Goal: Task Accomplishment & Management: Manage account settings

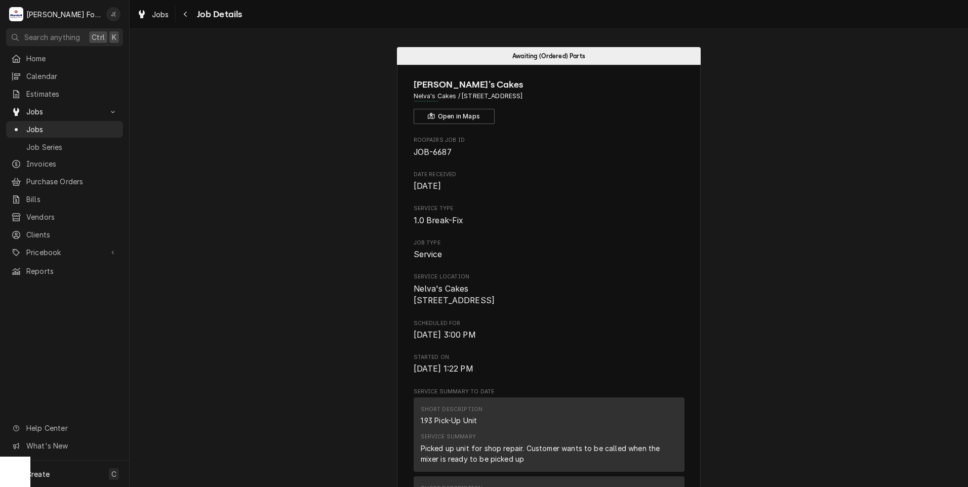
scroll to position [911, 0]
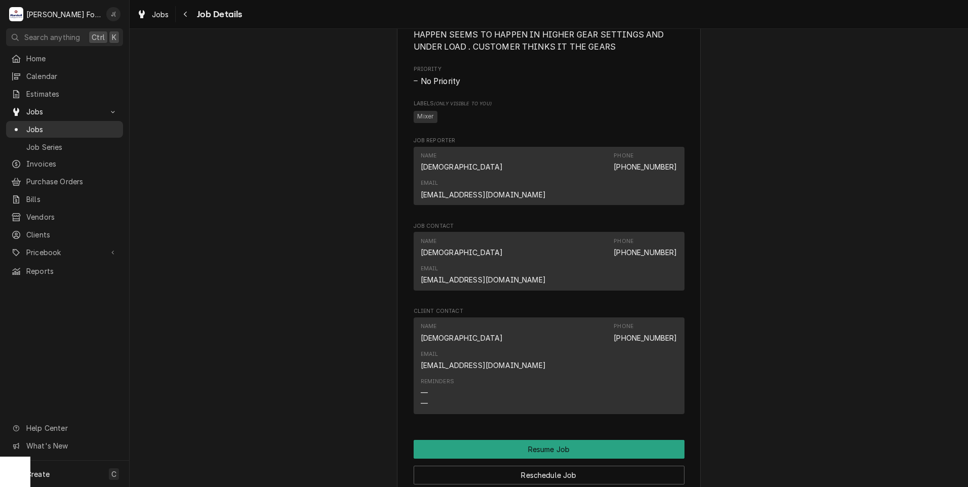
click at [62, 127] on span "Jobs" at bounding box center [72, 129] width 92 height 11
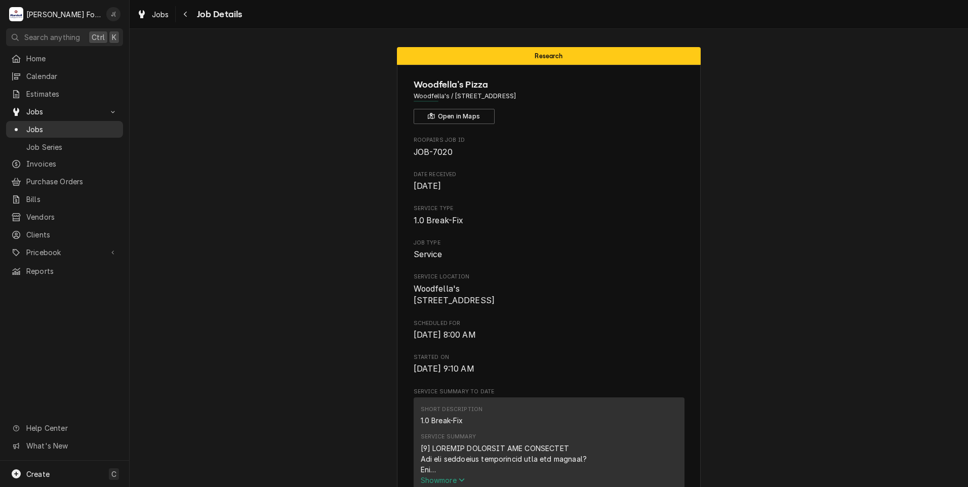
click at [63, 130] on span "Jobs" at bounding box center [72, 129] width 92 height 11
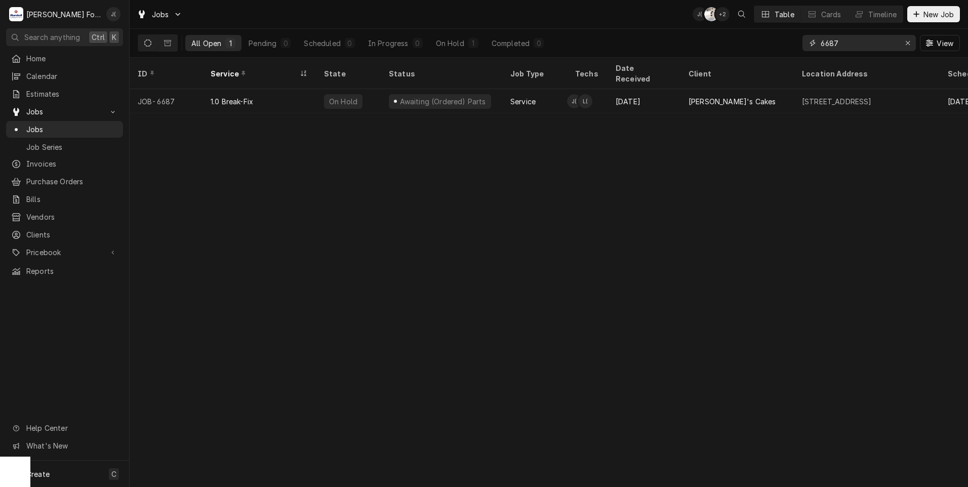
drag, startPoint x: 852, startPoint y: 45, endPoint x: 750, endPoint y: 57, distance: 102.0
click at [750, 57] on div "All Open 1 Pending 0 Scheduled 0 In Progress 0 On Hold 1 Completed 0 6687 View" at bounding box center [549, 43] width 822 height 28
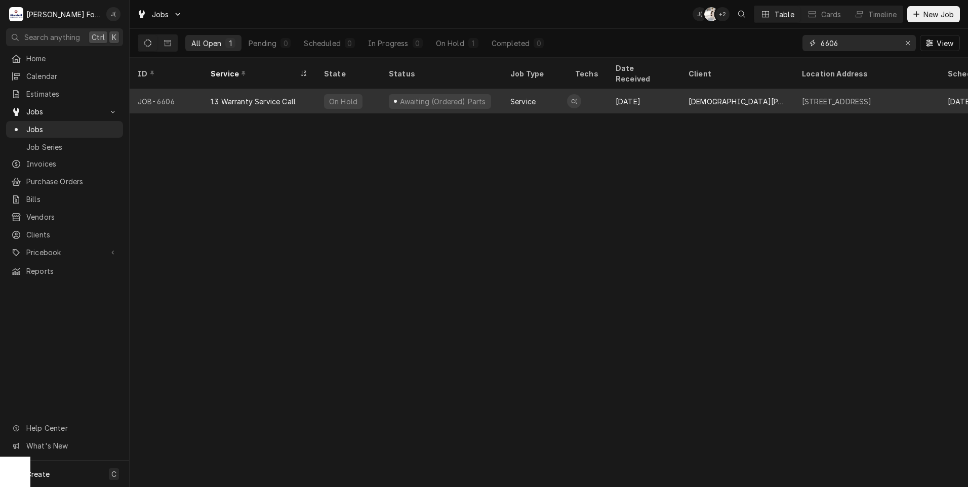
type input "6606"
click at [200, 93] on div "JOB-6606" at bounding box center [166, 101] width 73 height 24
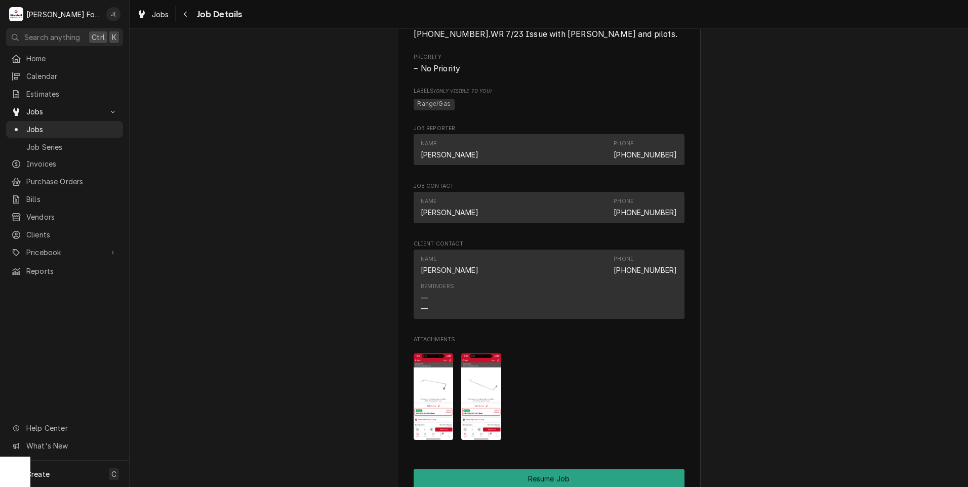
scroll to position [962, 0]
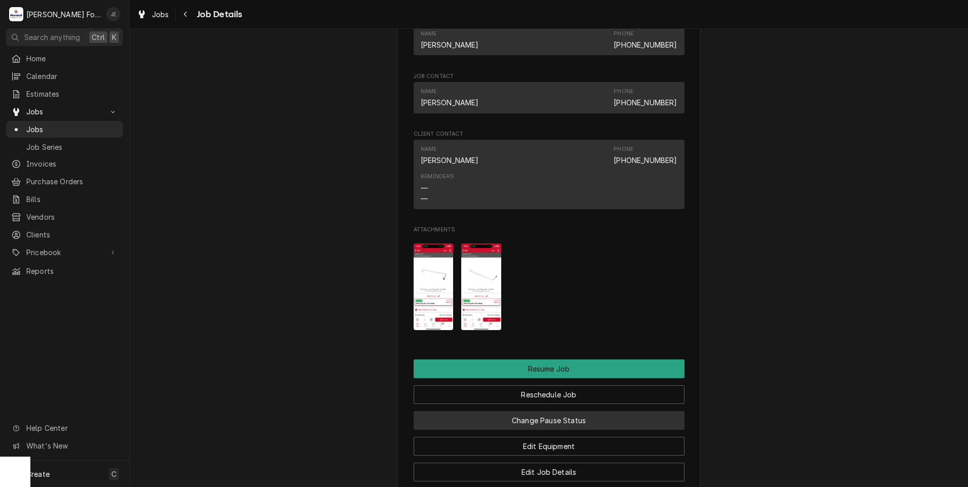
click at [537, 417] on button "Change Pause Status" at bounding box center [549, 420] width 271 height 19
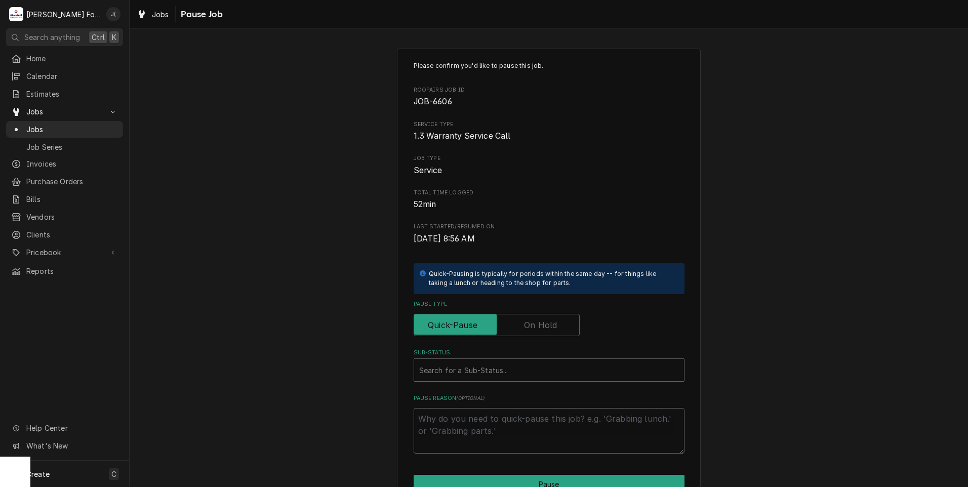
click at [526, 323] on label "Pause Type" at bounding box center [497, 325] width 166 height 22
click at [526, 323] on input "Pause Type" at bounding box center [496, 325] width 157 height 22
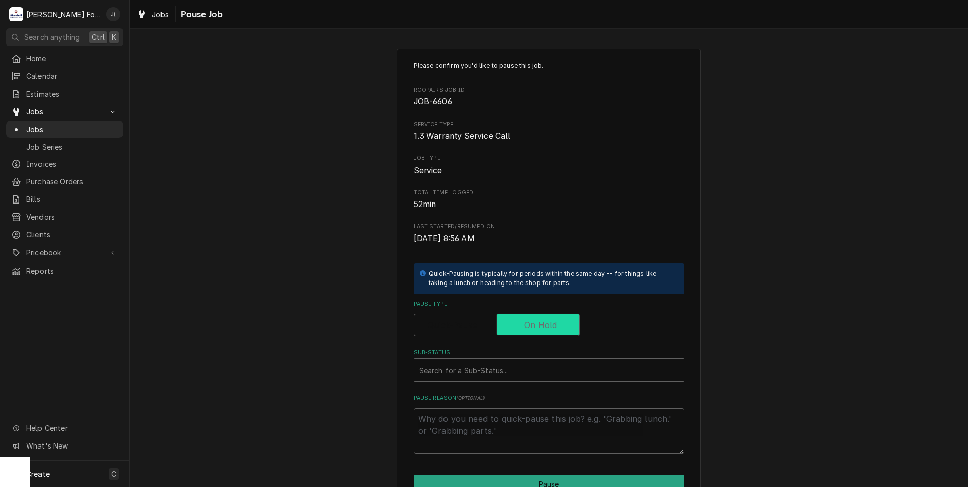
checkbox input "true"
click at [494, 374] on div "Sub-Status" at bounding box center [549, 370] width 260 height 18
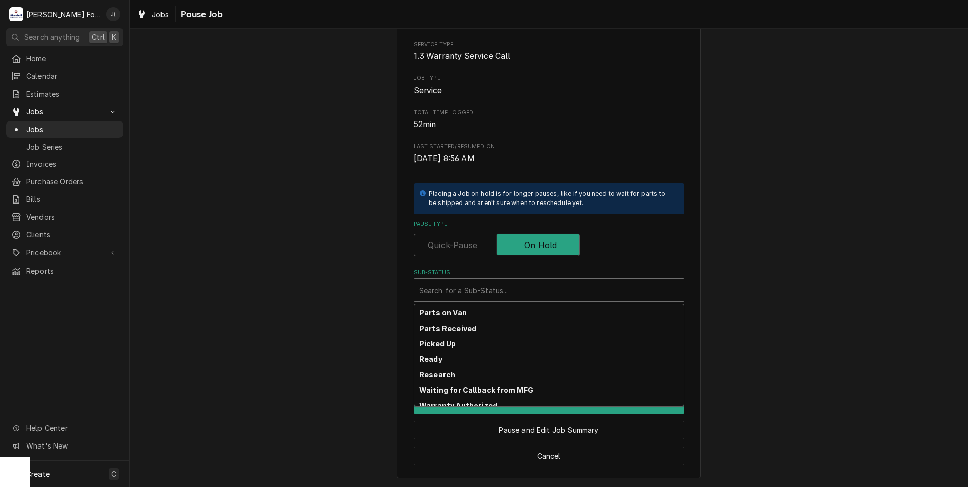
scroll to position [162, 0]
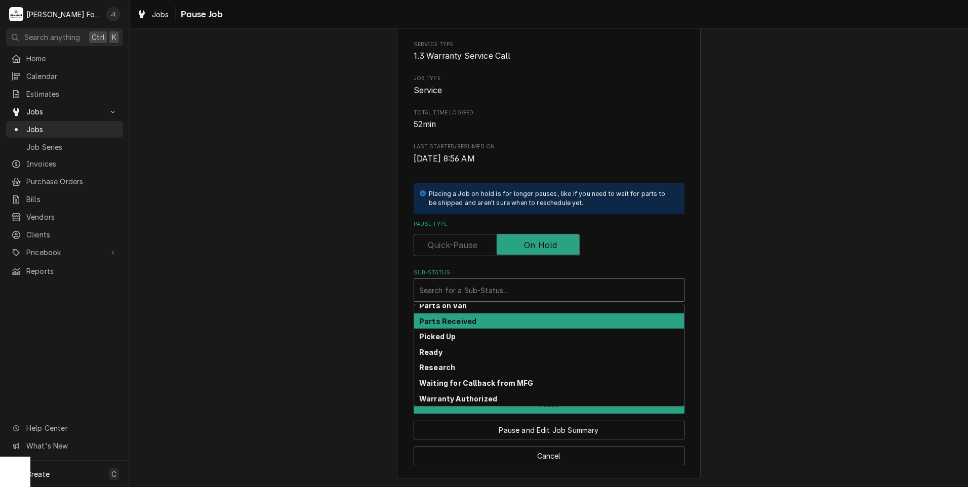
click at [440, 326] on div "Parts Received" at bounding box center [549, 321] width 270 height 16
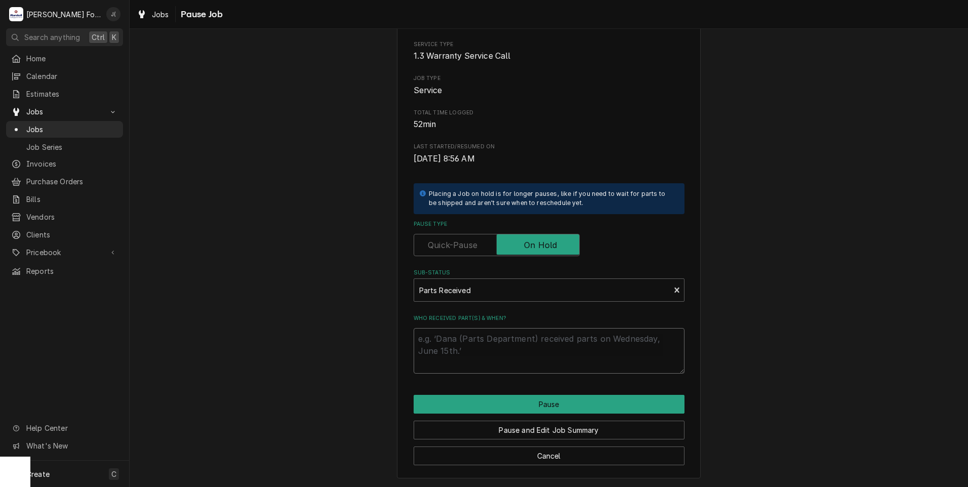
click at [451, 346] on textarea "Who received part(s) & when?" at bounding box center [549, 351] width 271 height 46
type textarea "x"
type textarea "0"
type textarea "x"
type textarea "08"
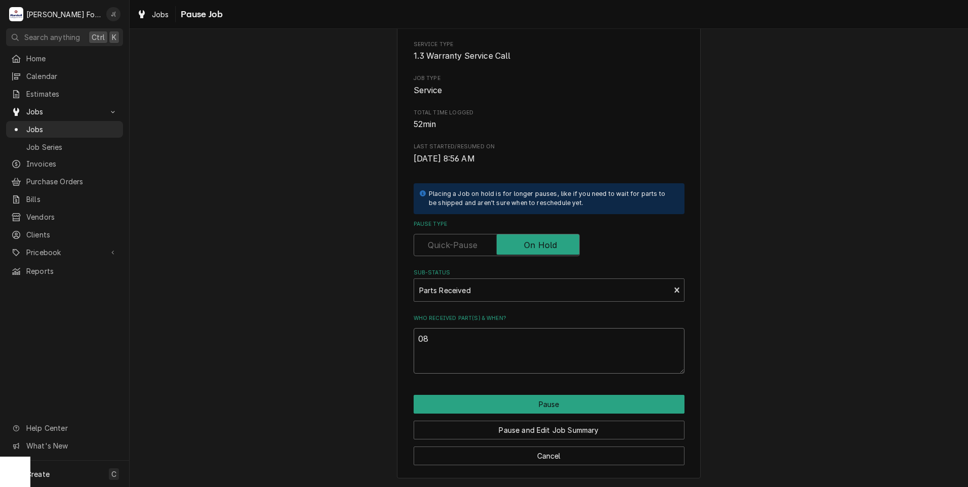
type textarea "x"
type textarea "08/"
type textarea "x"
type textarea "08/2"
type textarea "x"
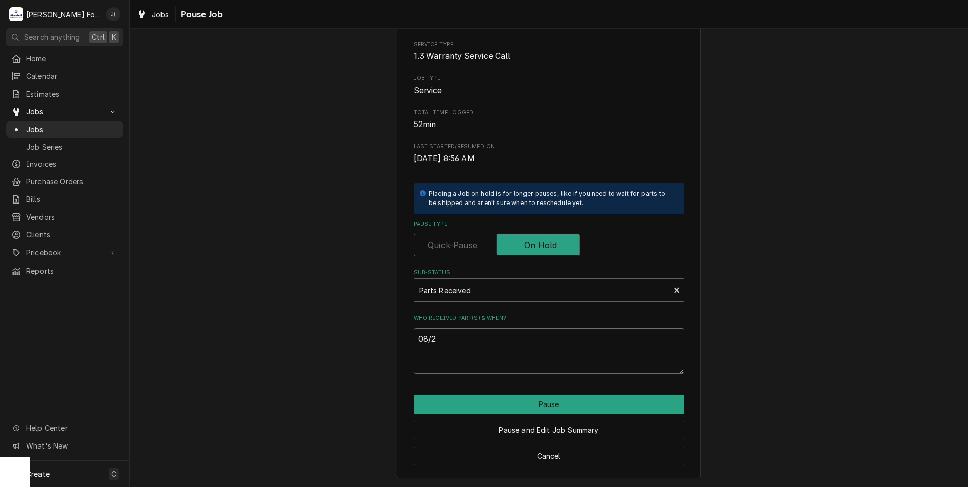
type textarea "08/29"
type textarea "x"
type textarea "08/29/"
type textarea "x"
type textarea "08/29/2"
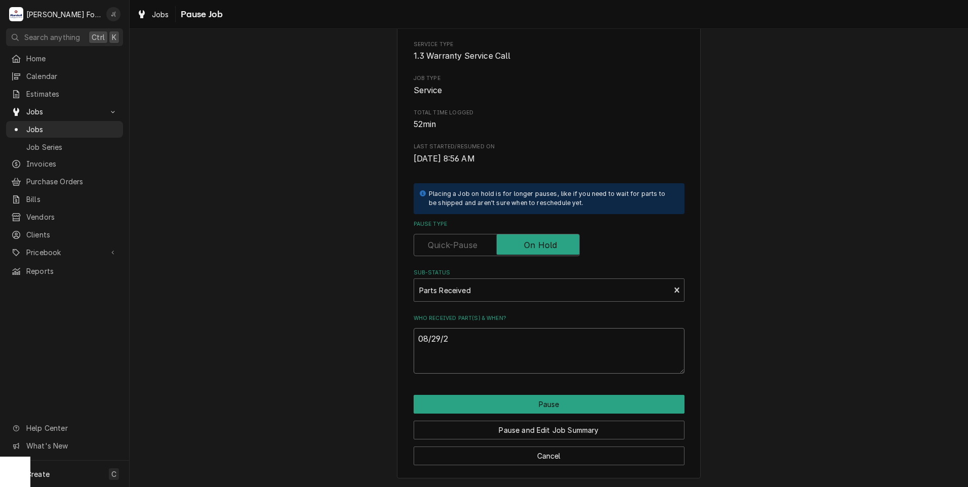
type textarea "x"
type textarea "08/29/20"
type textarea "x"
type textarea "08/29/202"
type textarea "x"
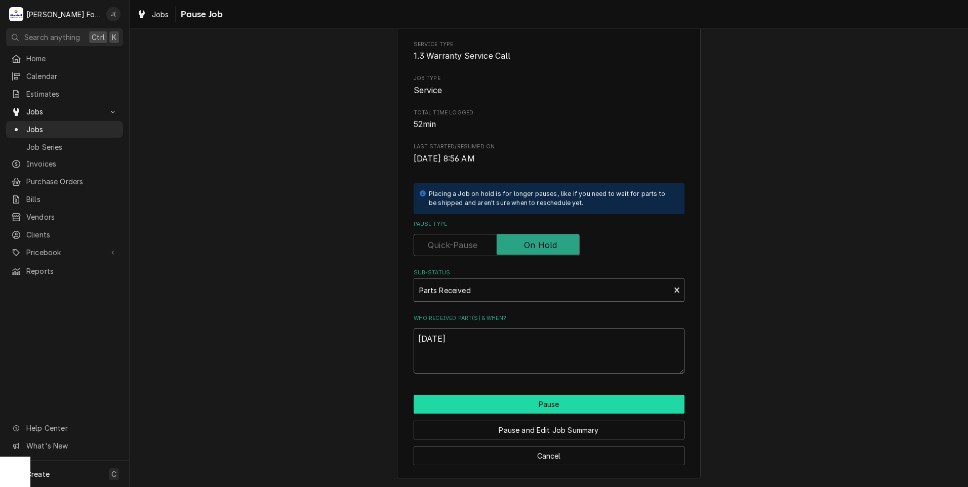
type textarea "08/29/2025"
click at [524, 411] on button "Pause" at bounding box center [549, 404] width 271 height 19
type textarea "x"
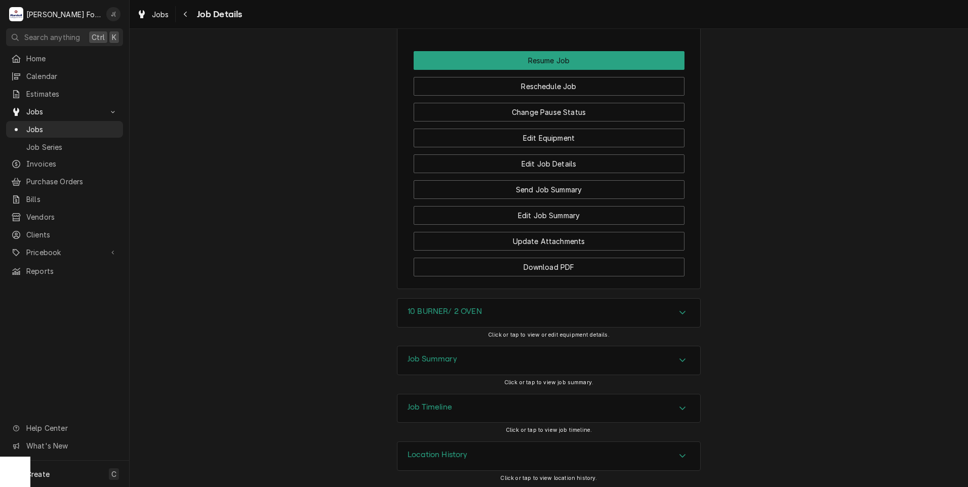
scroll to position [1272, 0]
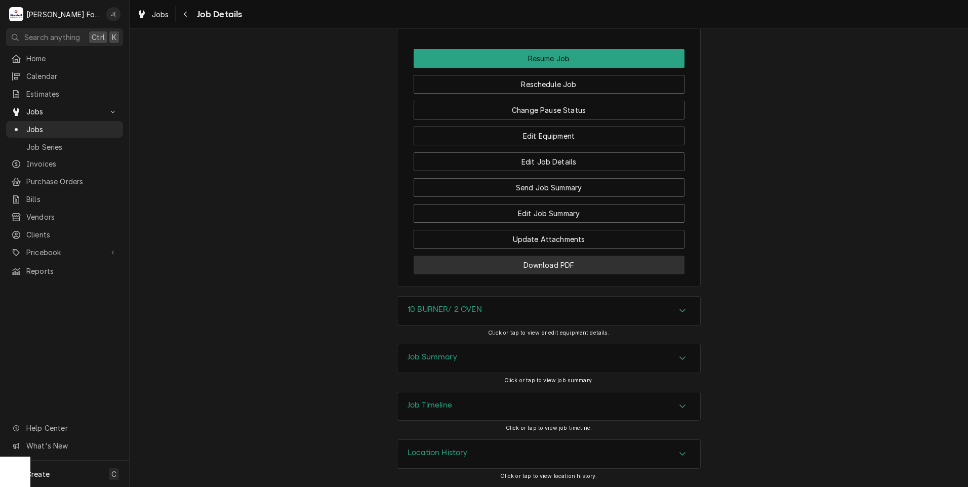
click at [460, 266] on button "Download PDF" at bounding box center [549, 265] width 271 height 19
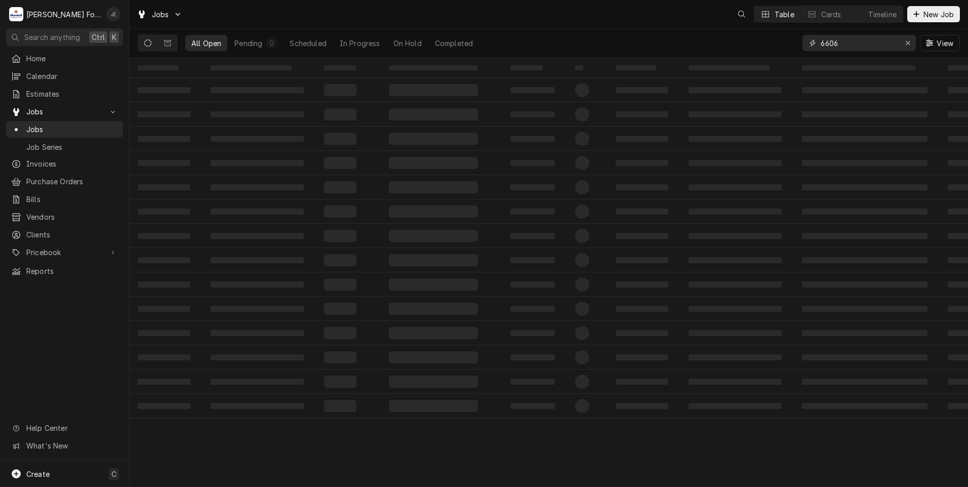
click at [447, 68] on div "Jobs Table Cards Timeline New Job All Open Pending 0 Scheduled In Progress On H…" at bounding box center [549, 243] width 838 height 487
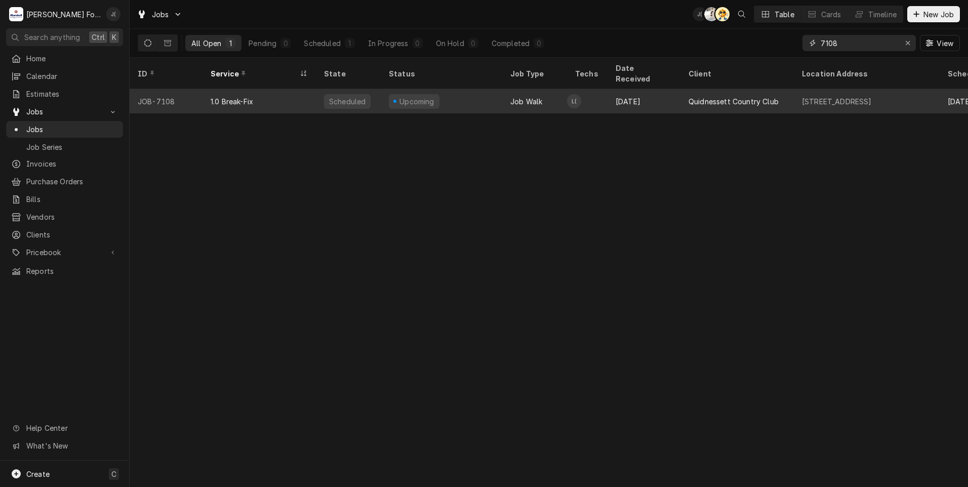
type input "7108"
click at [447, 91] on div "Upcoming" at bounding box center [442, 101] width 122 height 24
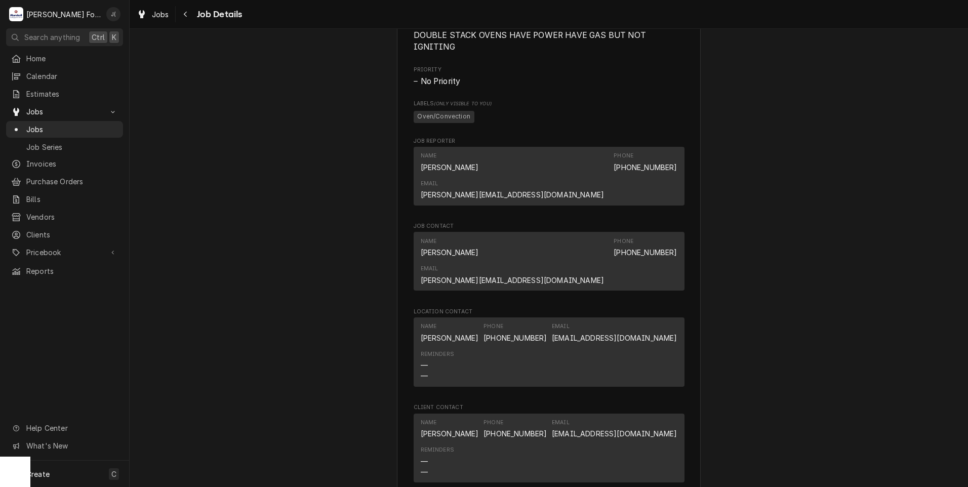
scroll to position [810, 0]
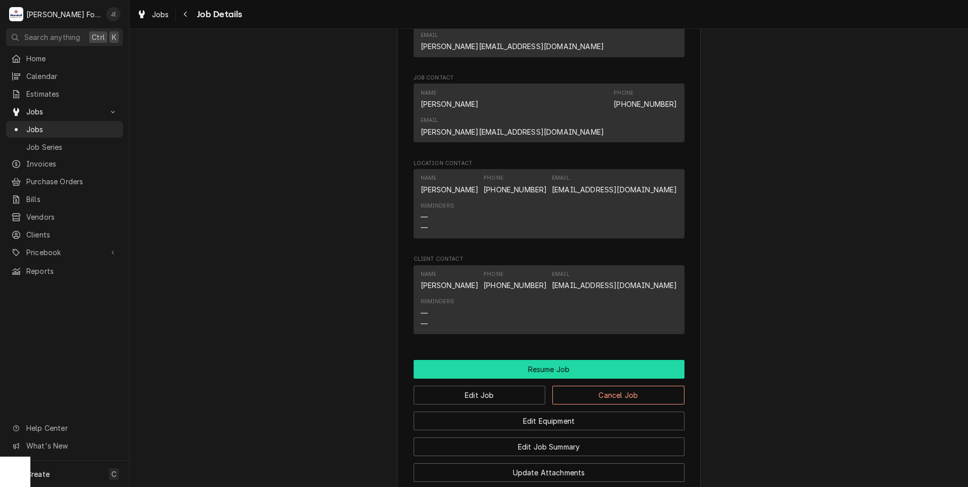
click at [571, 360] on button "Resume Job" at bounding box center [549, 369] width 271 height 19
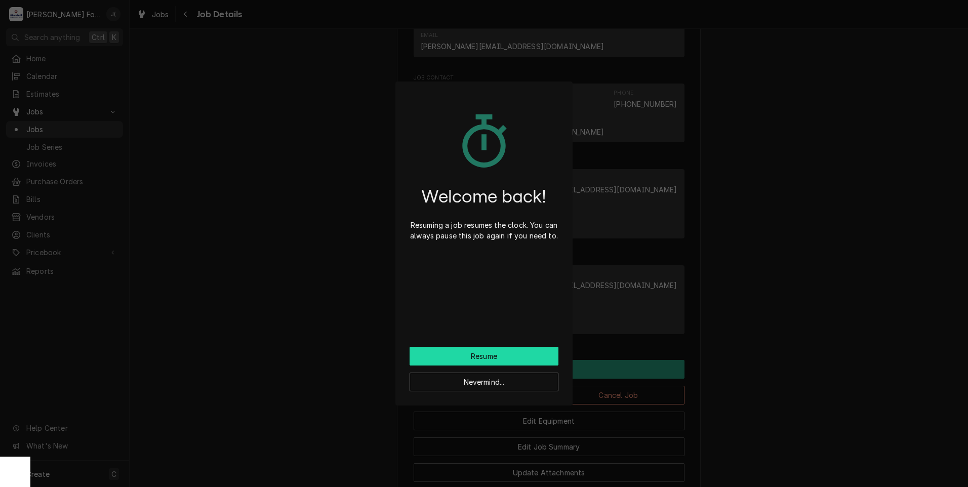
click at [500, 357] on button "Resume" at bounding box center [484, 356] width 149 height 19
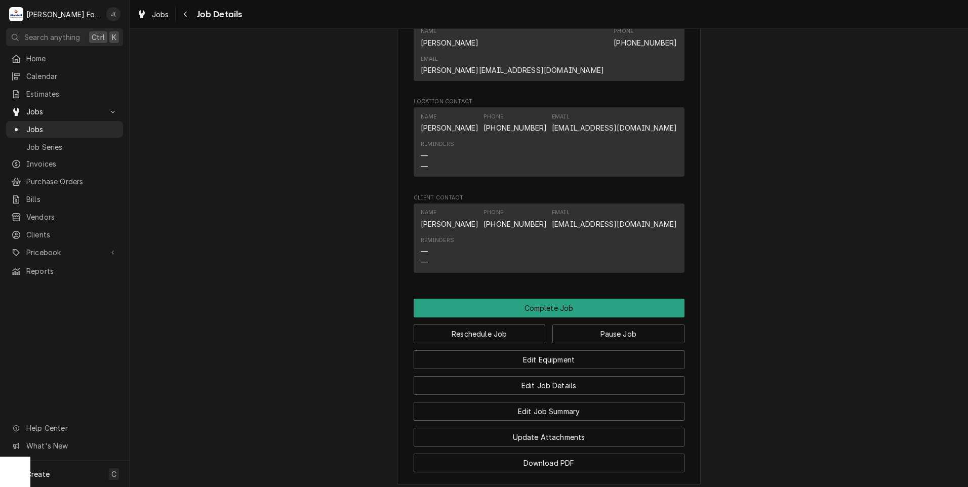
scroll to position [861, 0]
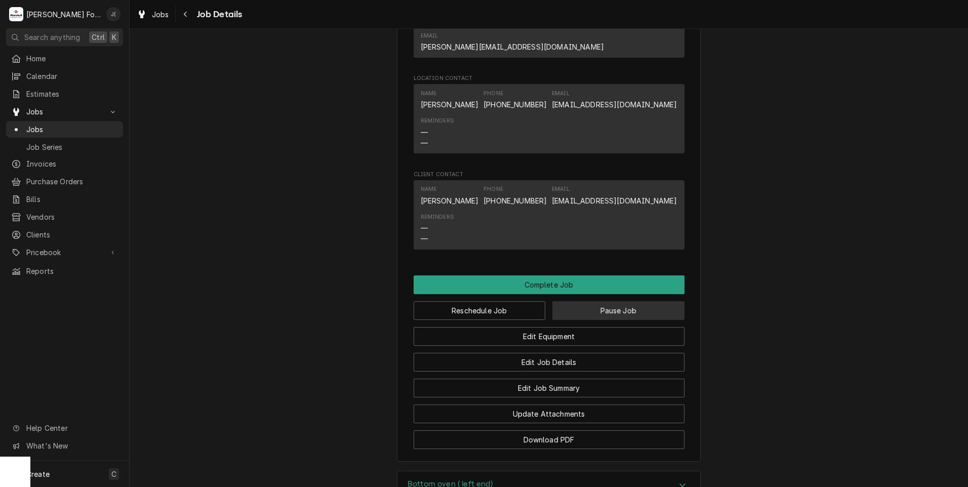
click at [573, 301] on button "Pause Job" at bounding box center [618, 310] width 132 height 19
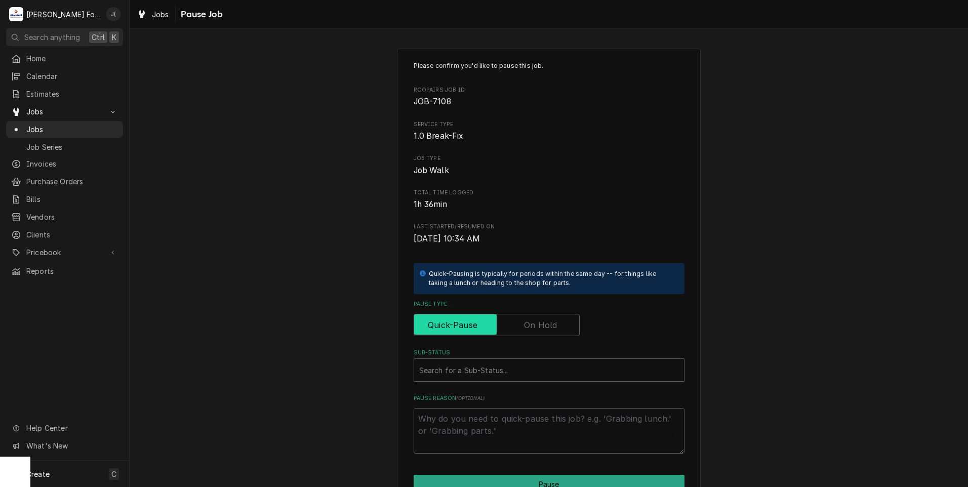
click at [538, 332] on input "Pause Type" at bounding box center [496, 325] width 157 height 22
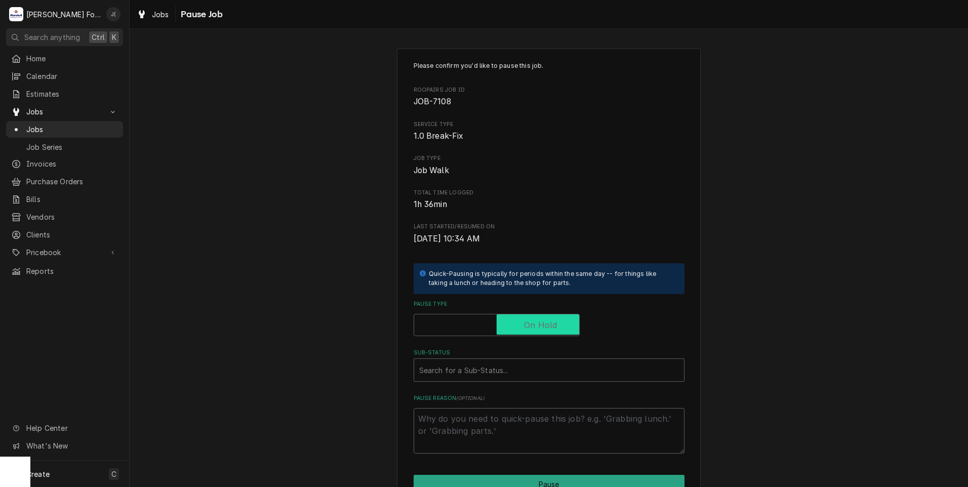
checkbox input "true"
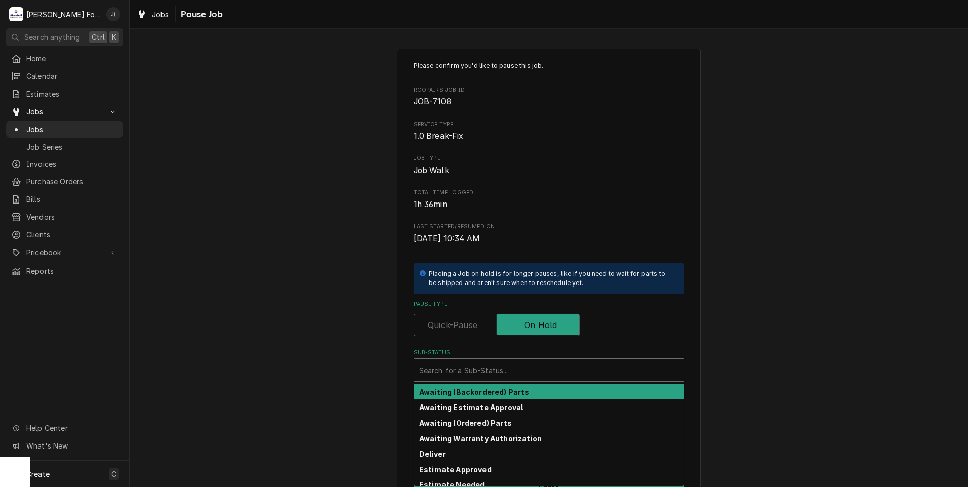
click at [503, 371] on div "Sub-Status" at bounding box center [549, 370] width 260 height 18
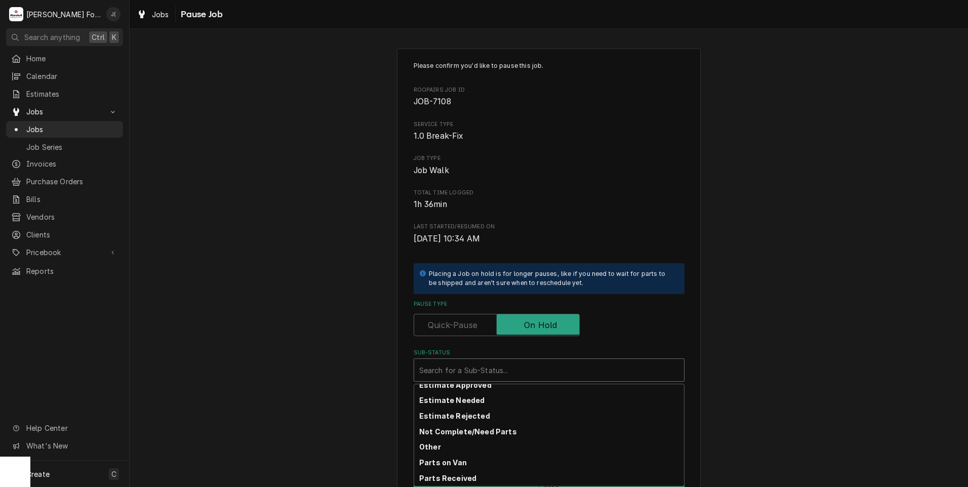
scroll to position [101, 0]
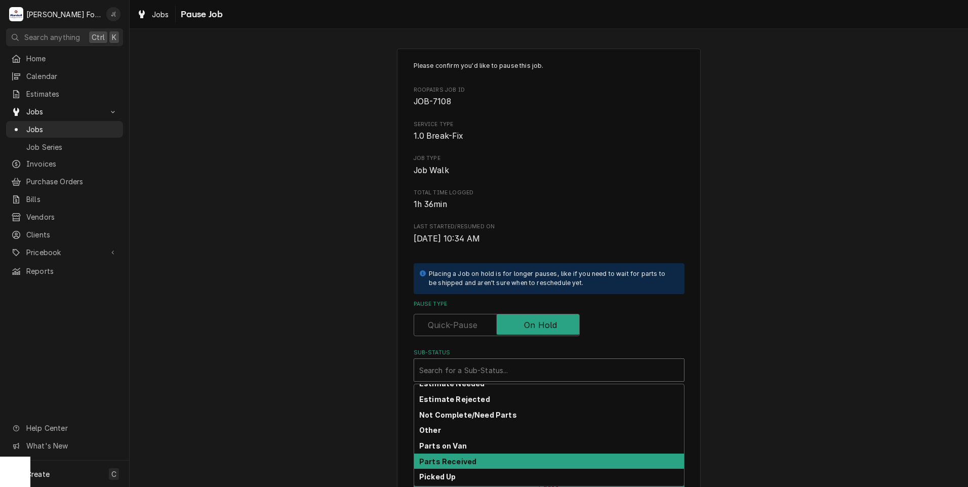
click at [487, 462] on div "Parts Received" at bounding box center [549, 462] width 270 height 16
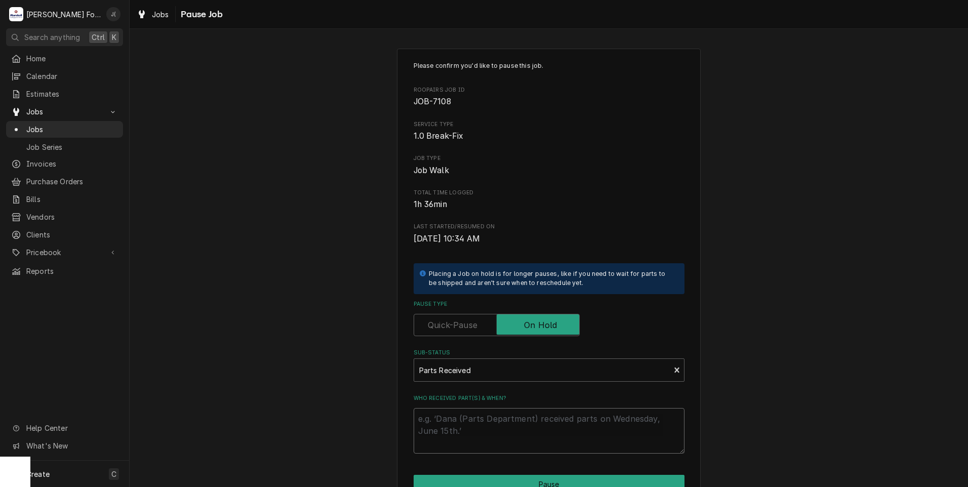
click at [490, 436] on textarea "Who received part(s) & when?" at bounding box center [549, 431] width 271 height 46
type textarea "x"
type textarea "0"
type textarea "x"
type textarea "08"
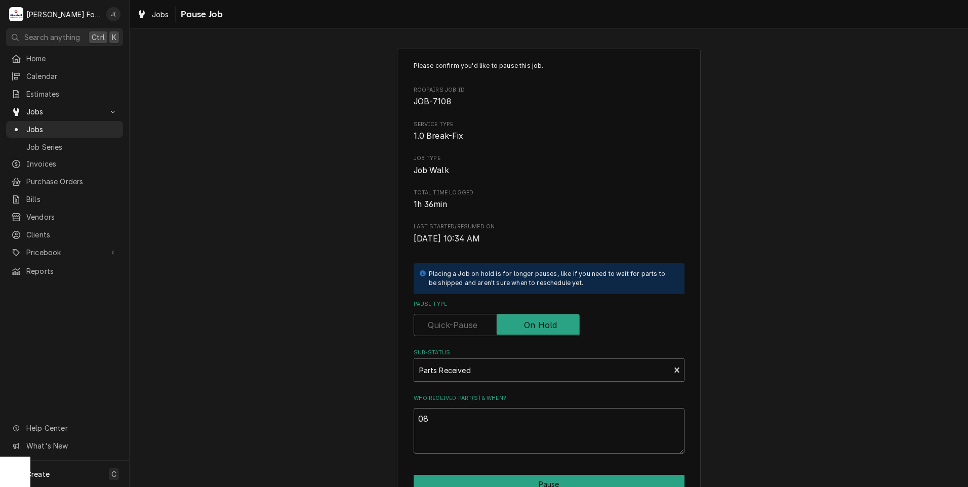
type textarea "x"
type textarea "08/"
type textarea "x"
type textarea "08/2"
type textarea "x"
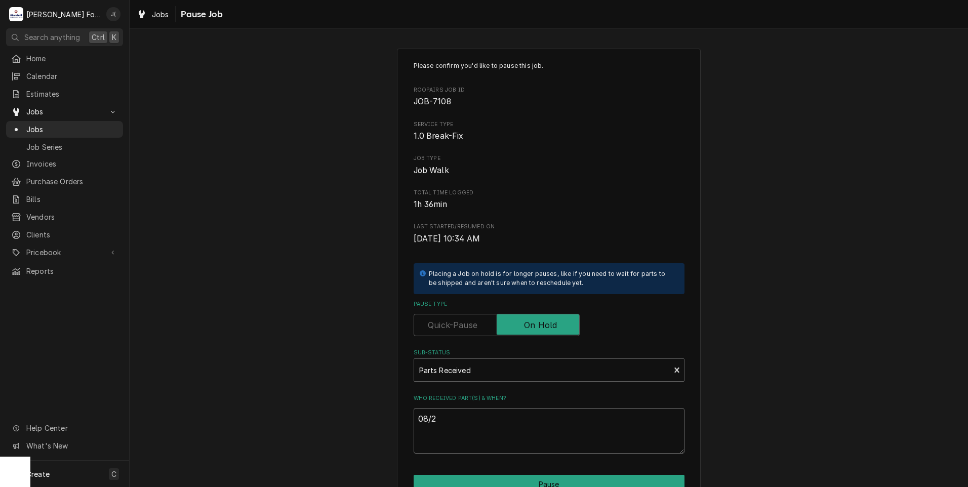
type textarea "08/28"
type textarea "x"
type textarea "08/28/"
type textarea "x"
type textarea "08/28/2"
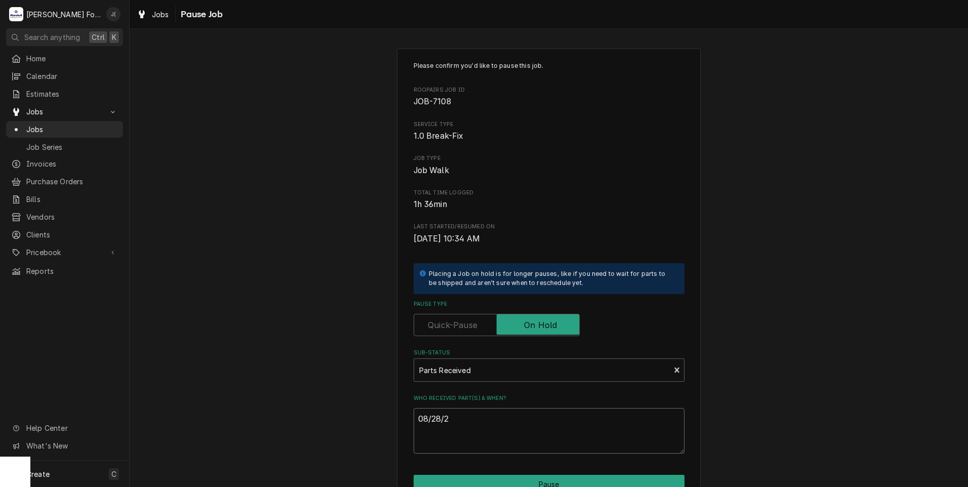
type textarea "x"
type textarea "08/28/20"
type textarea "x"
type textarea "08/28/202"
type textarea "x"
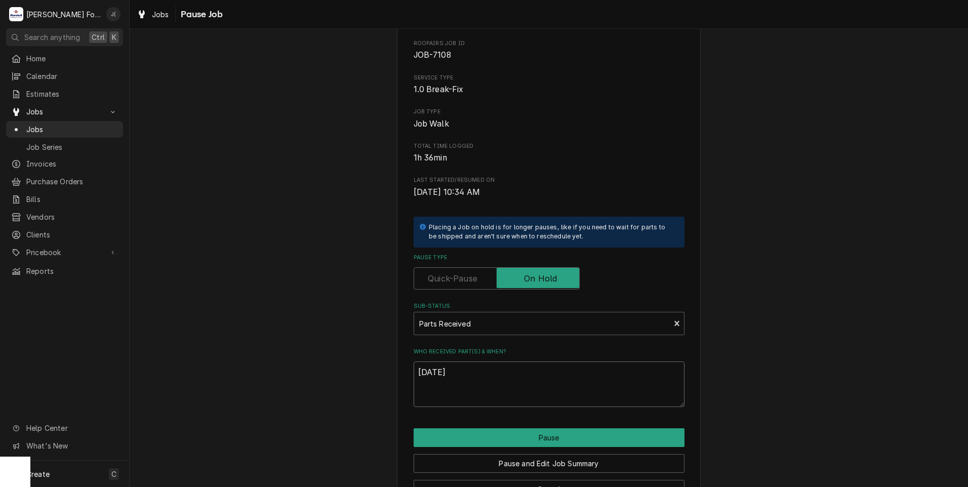
scroll to position [80, 0]
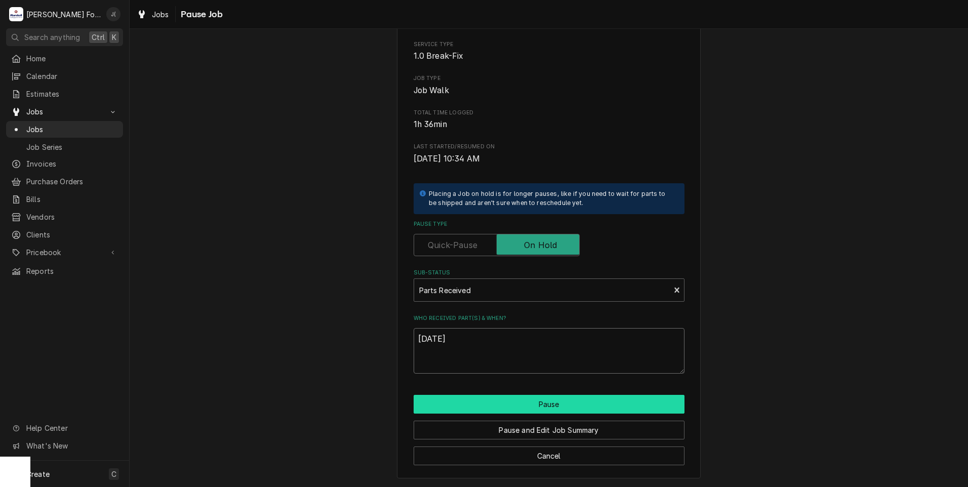
type textarea "08/28/2025"
click at [579, 407] on button "Pause" at bounding box center [549, 404] width 271 height 19
type textarea "x"
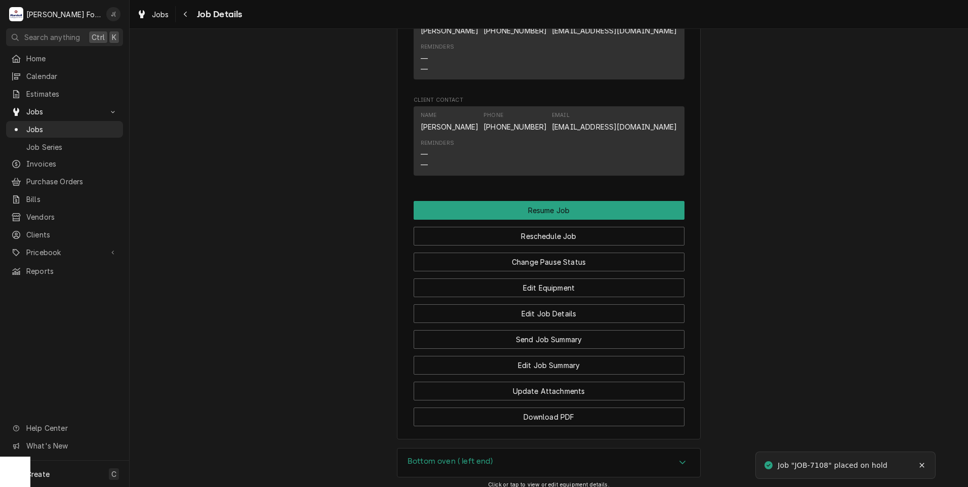
scroll to position [1160, 0]
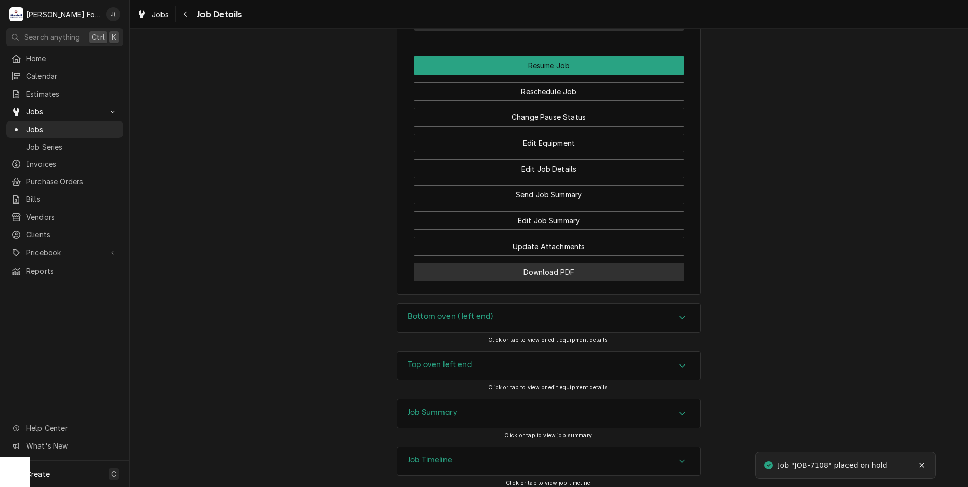
click at [557, 263] on button "Download PDF" at bounding box center [549, 272] width 271 height 19
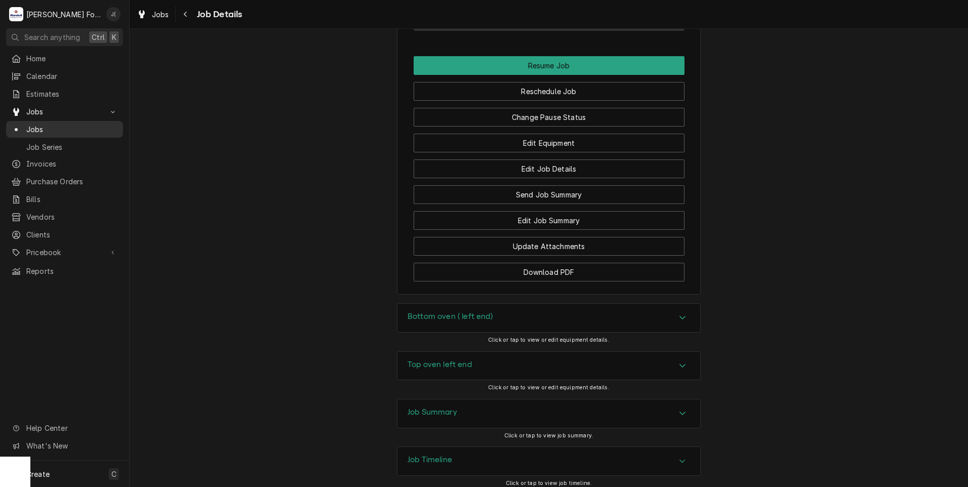
click at [67, 129] on span "Jobs" at bounding box center [72, 129] width 92 height 11
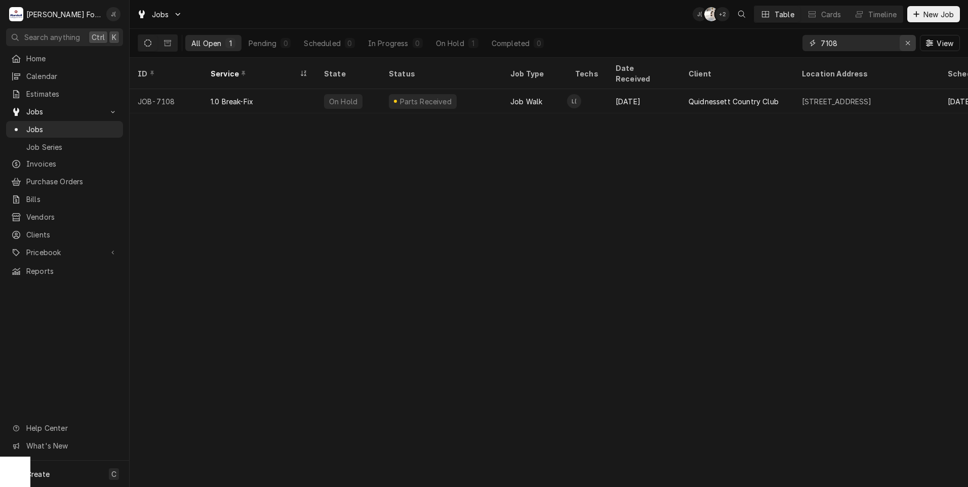
click at [909, 46] on icon "Erase input" at bounding box center [908, 42] width 6 height 7
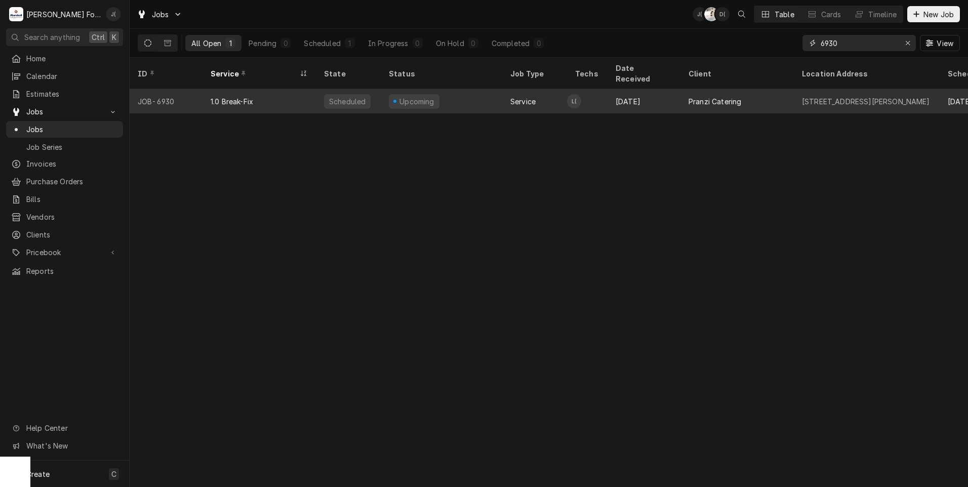
type input "6930"
click at [277, 92] on div "1.0 Break-Fix" at bounding box center [259, 101] width 113 height 24
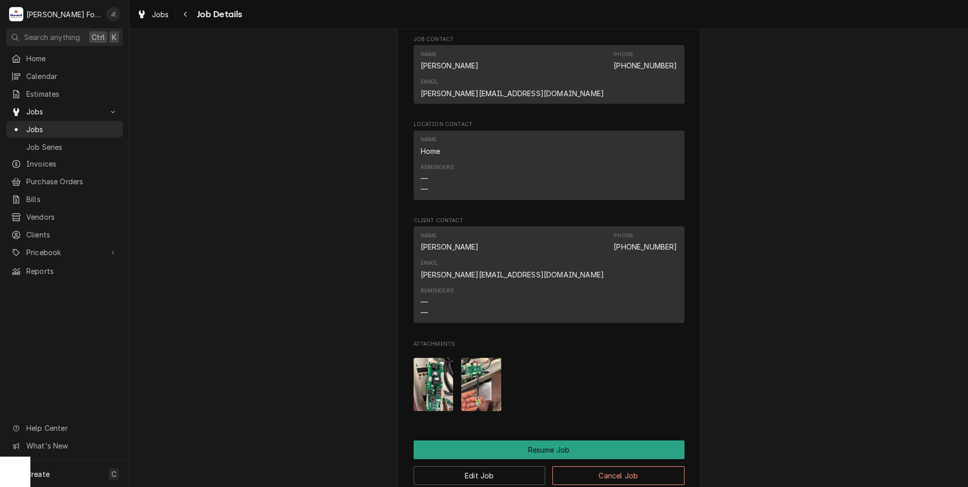
scroll to position [1164, 0]
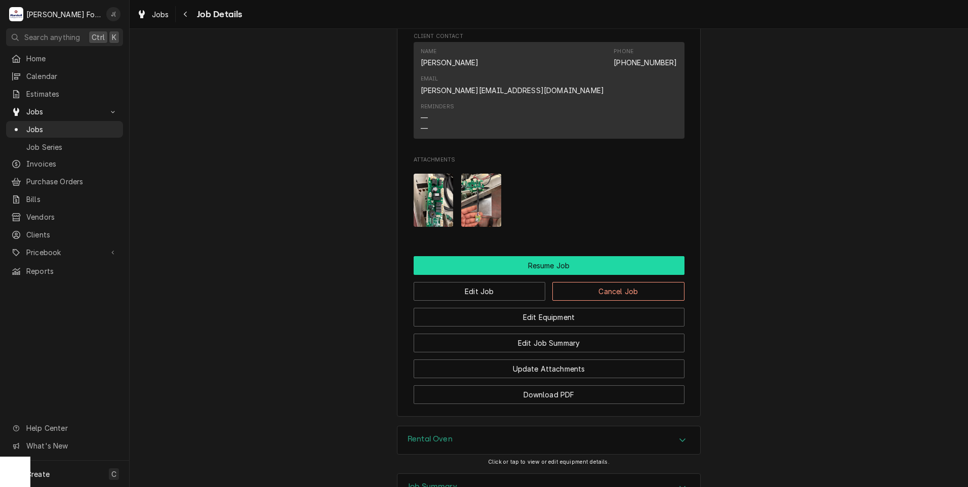
click at [553, 256] on button "Resume Job" at bounding box center [549, 265] width 271 height 19
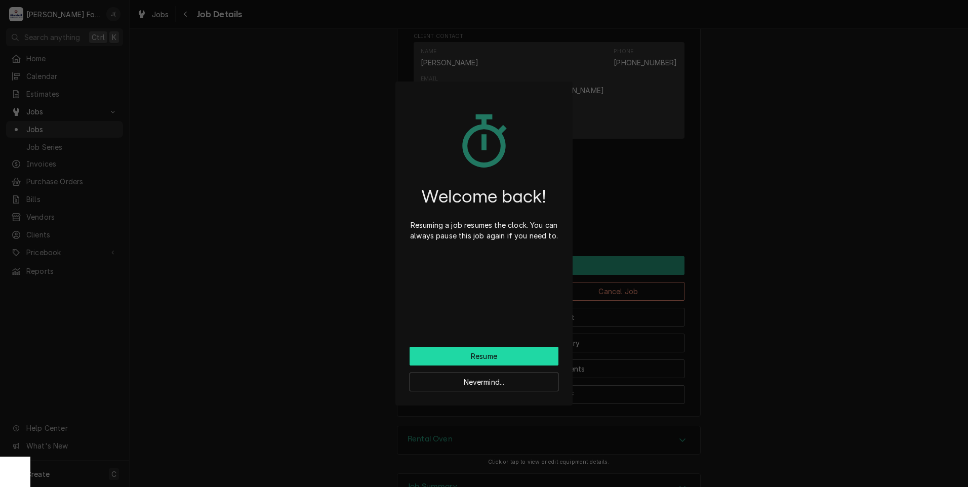
click at [531, 356] on button "Resume" at bounding box center [484, 356] width 149 height 19
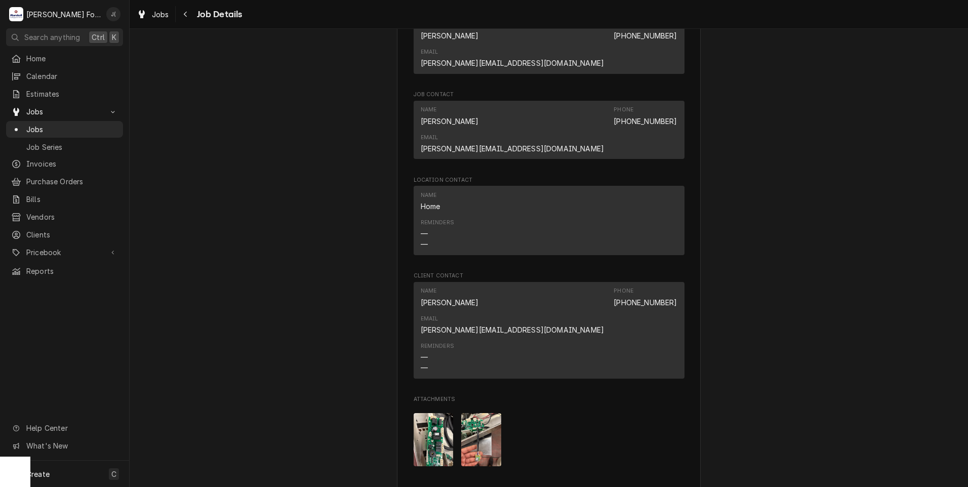
scroll to position [1114, 0]
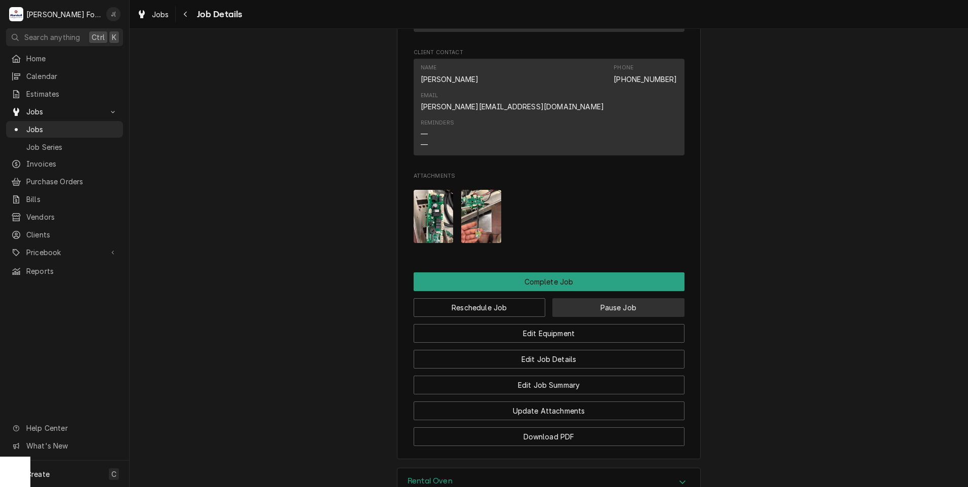
click at [614, 298] on button "Pause Job" at bounding box center [618, 307] width 132 height 19
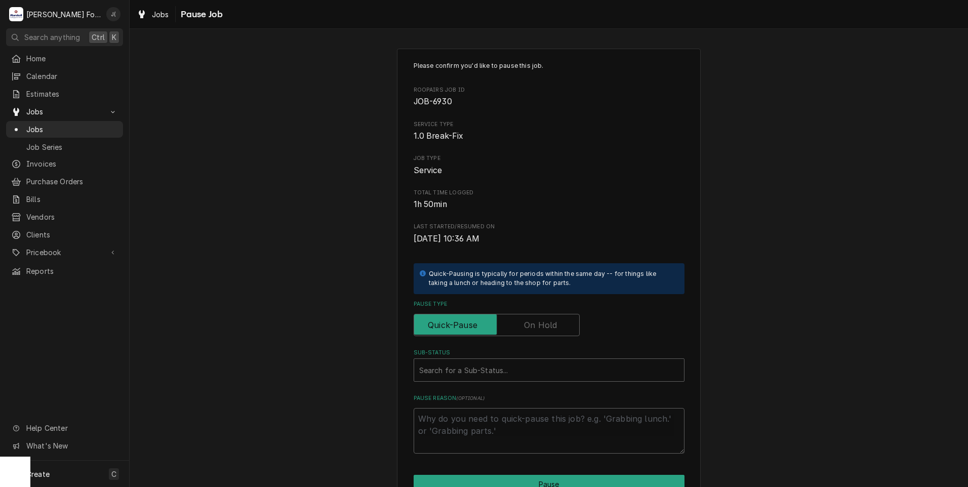
click at [552, 327] on label "Pause Type" at bounding box center [497, 325] width 166 height 22
click at [552, 327] on input "Pause Type" at bounding box center [496, 325] width 157 height 22
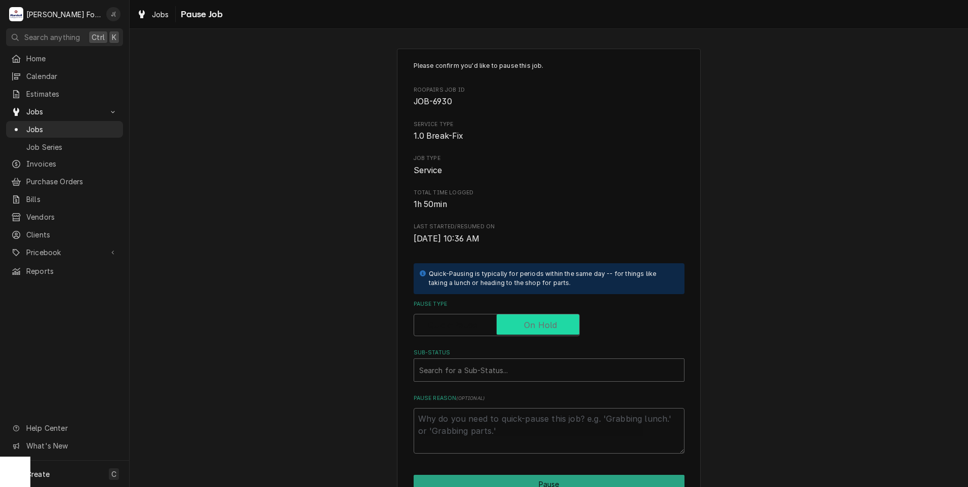
checkbox input "true"
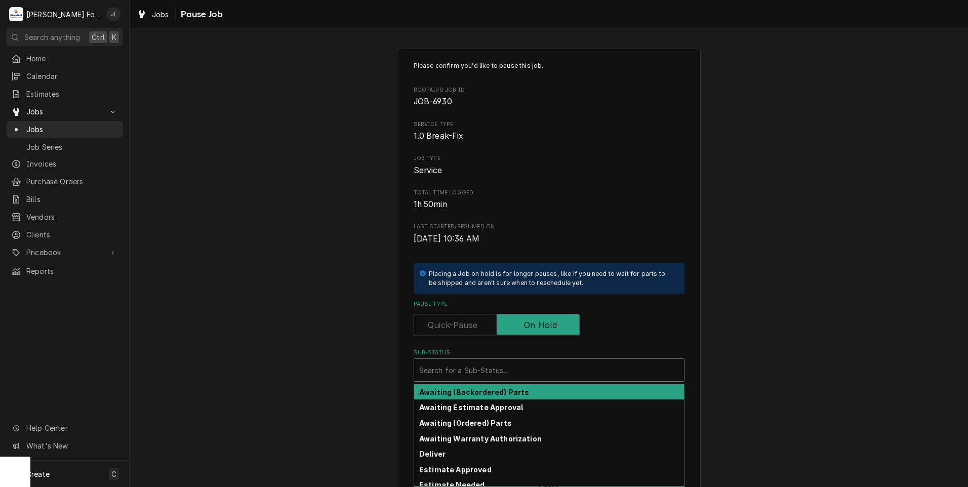
click at [527, 364] on div "Sub-Status" at bounding box center [549, 370] width 260 height 18
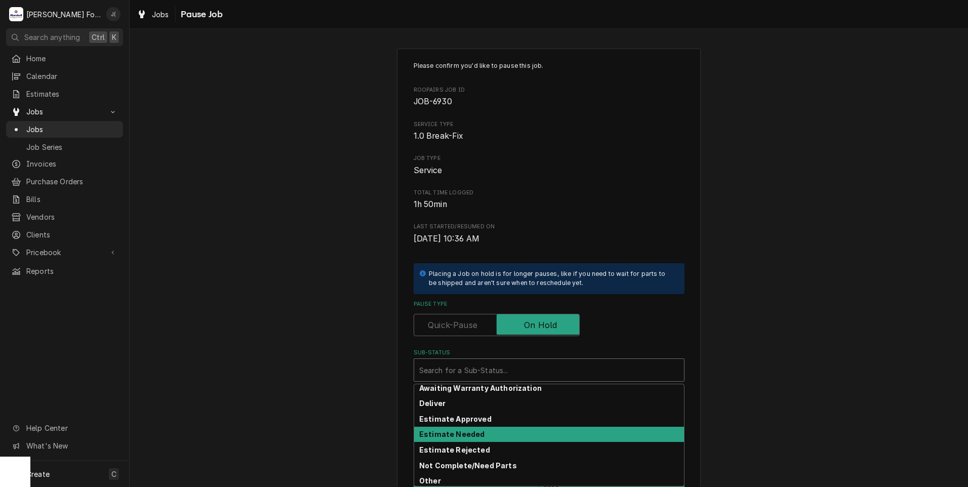
scroll to position [101, 0]
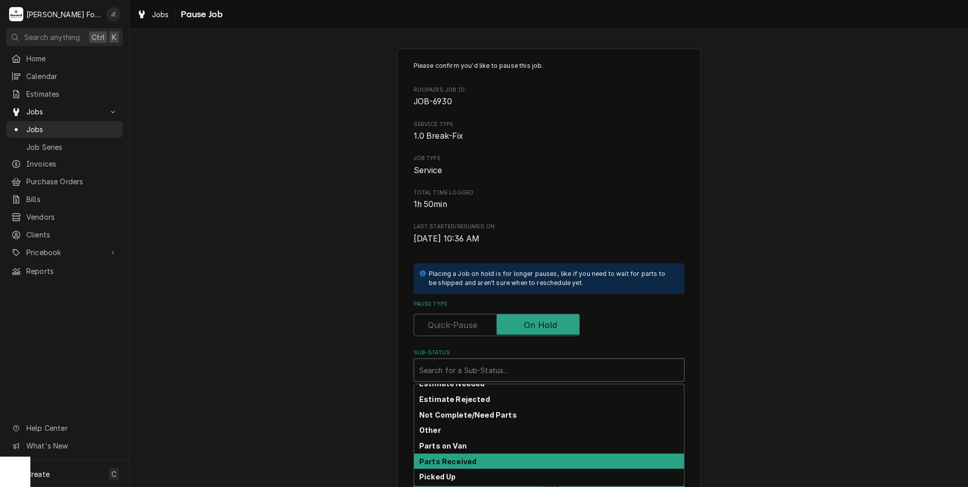
click at [475, 465] on div "Parts Received" at bounding box center [549, 462] width 270 height 16
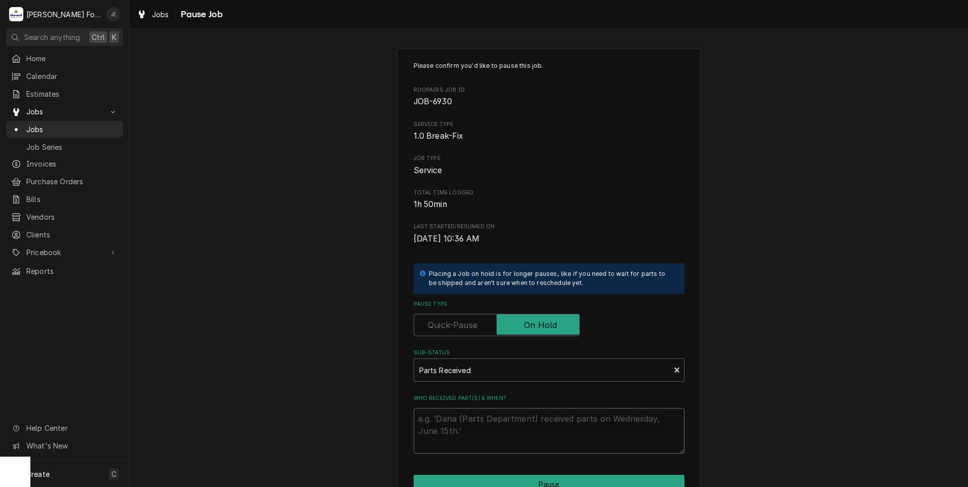
click at [484, 441] on textarea "Who received part(s) & when?" at bounding box center [549, 431] width 271 height 46
type textarea "x"
type textarea "0"
type textarea "x"
type textarea "08"
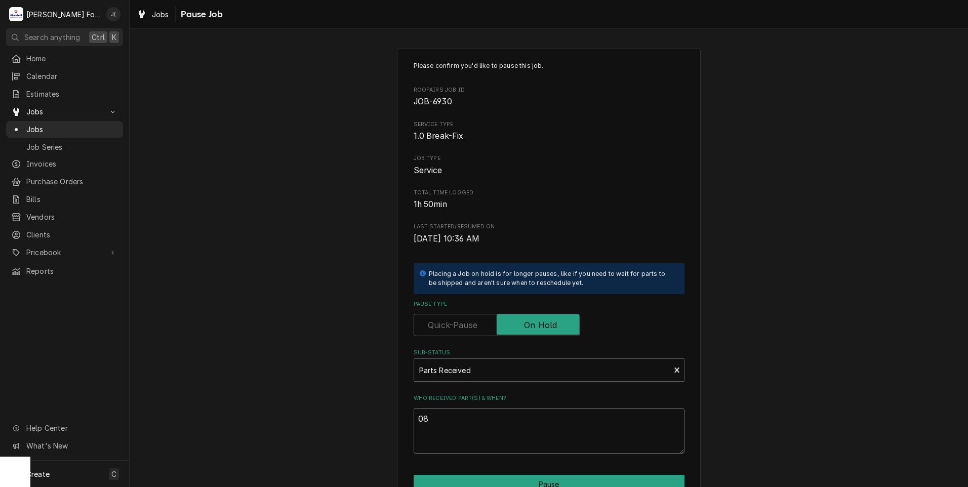
type textarea "x"
type textarea "08/"
type textarea "x"
type textarea "08/2"
type textarea "x"
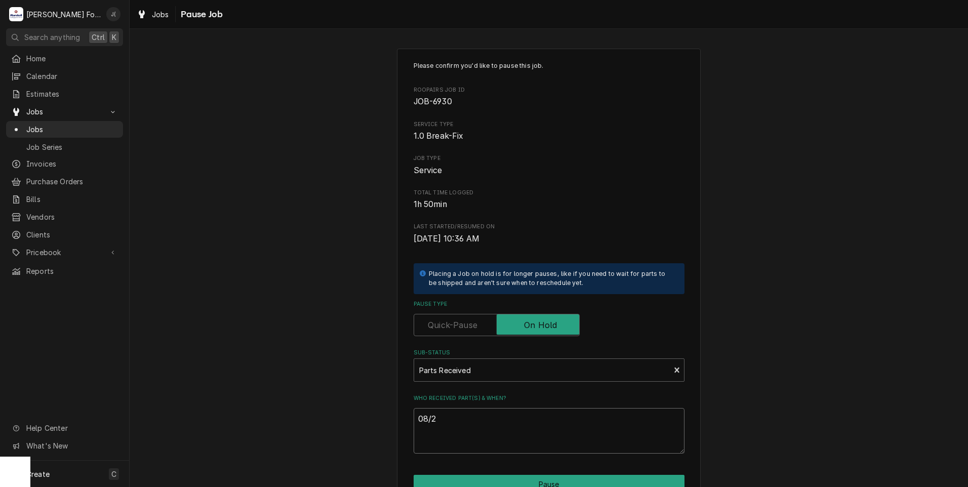
type textarea "08/29"
type textarea "x"
type textarea "08/29/"
type textarea "x"
type textarea "08/29/2"
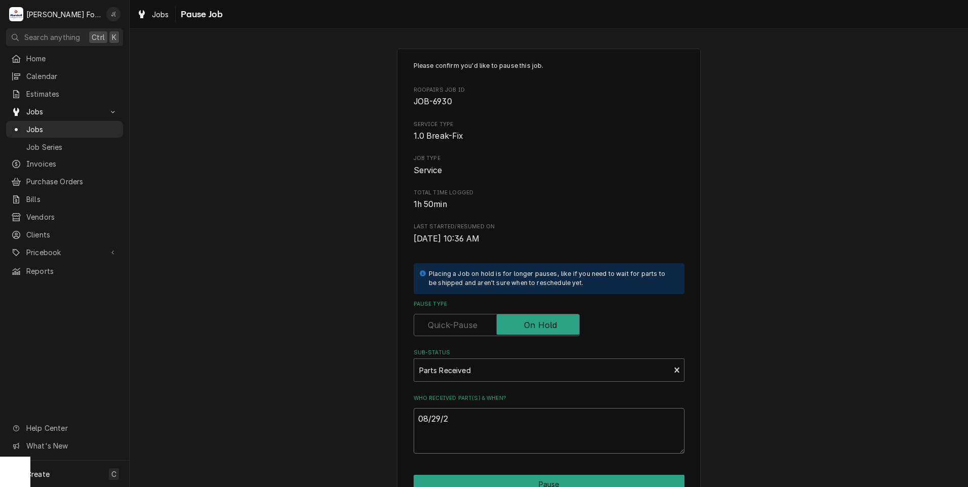
type textarea "x"
type textarea "08/29/20"
type textarea "x"
type textarea "08/29/202"
type textarea "x"
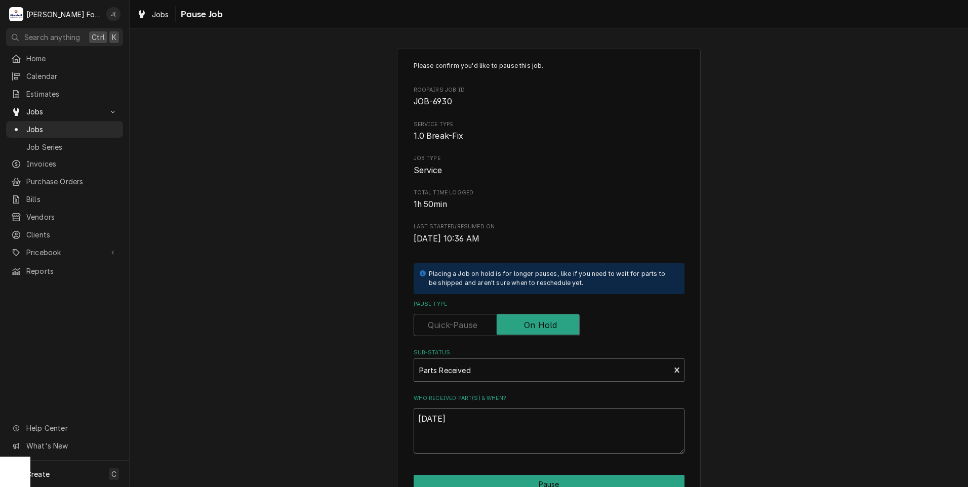
scroll to position [80, 0]
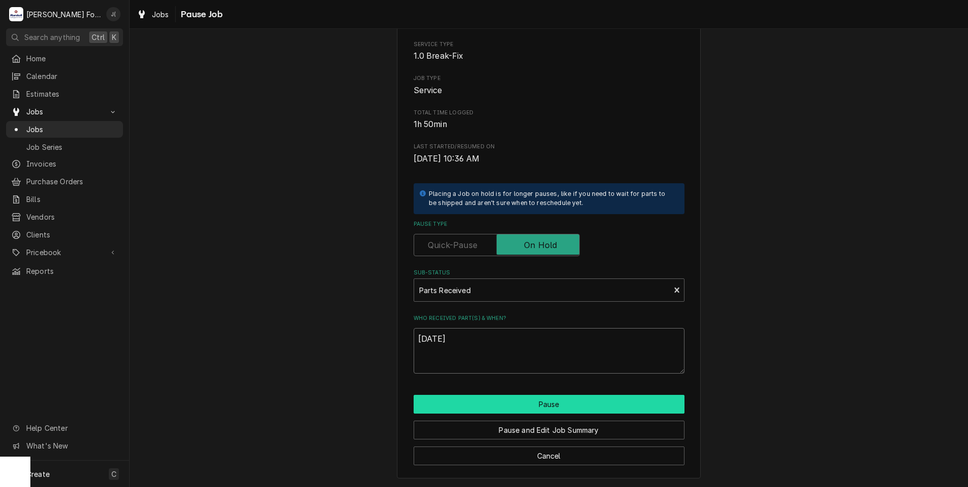
type textarea "[DATE]"
click at [522, 409] on button "Pause" at bounding box center [549, 404] width 271 height 19
type textarea "x"
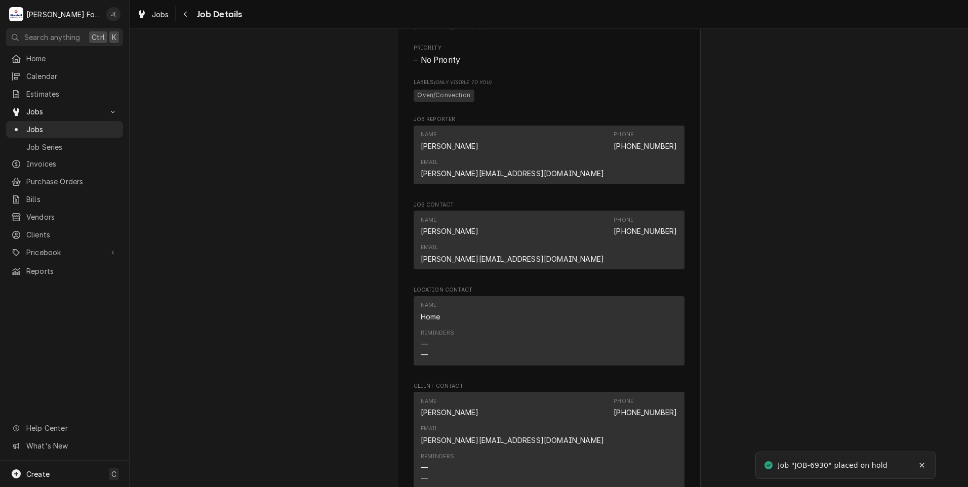
scroll to position [1266, 0]
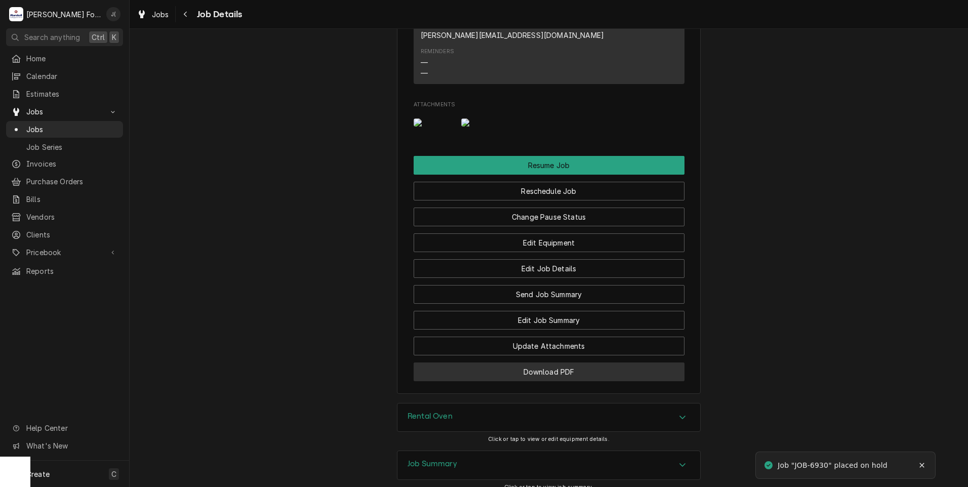
click at [555, 363] on button "Download PDF" at bounding box center [549, 372] width 271 height 19
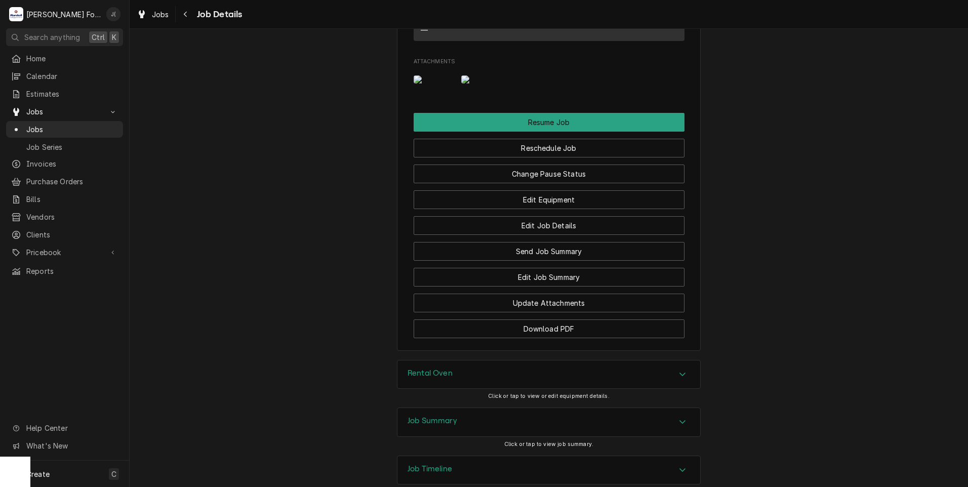
scroll to position [1347, 0]
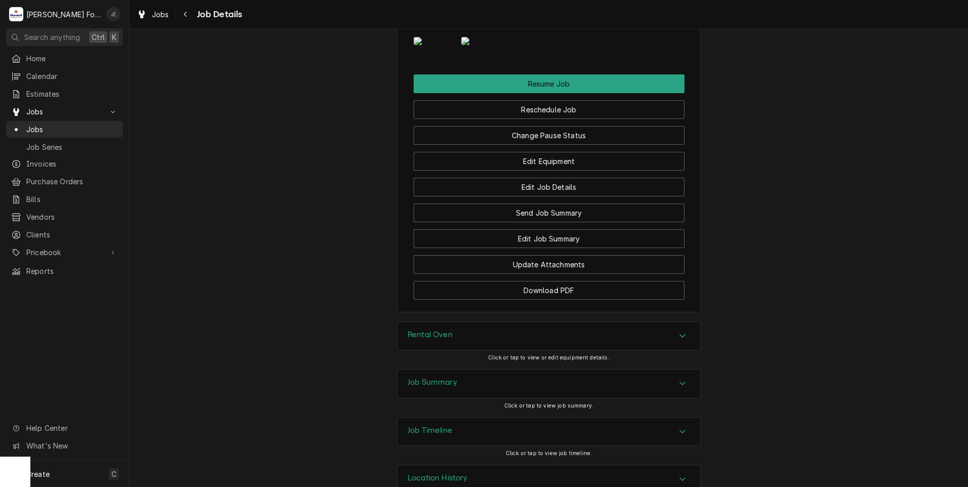
click at [464, 418] on div "Job Timeline" at bounding box center [548, 432] width 303 height 28
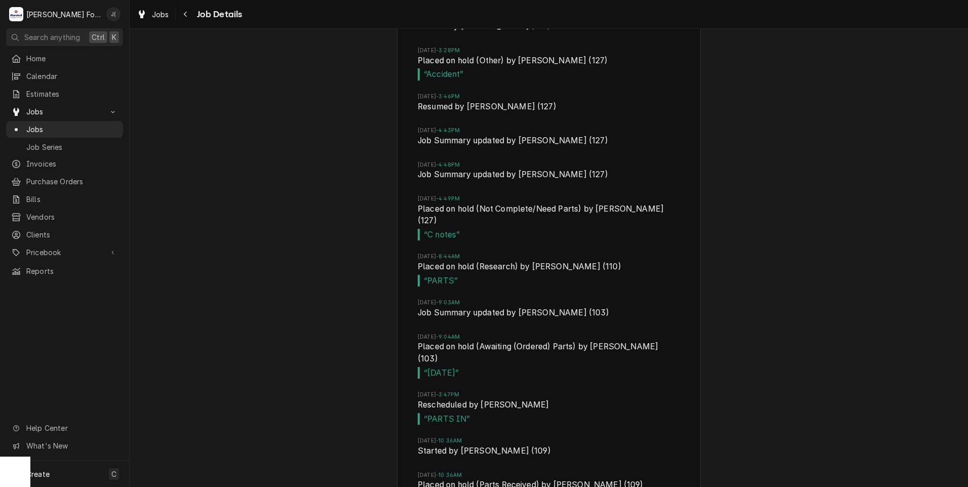
scroll to position [2494, 0]
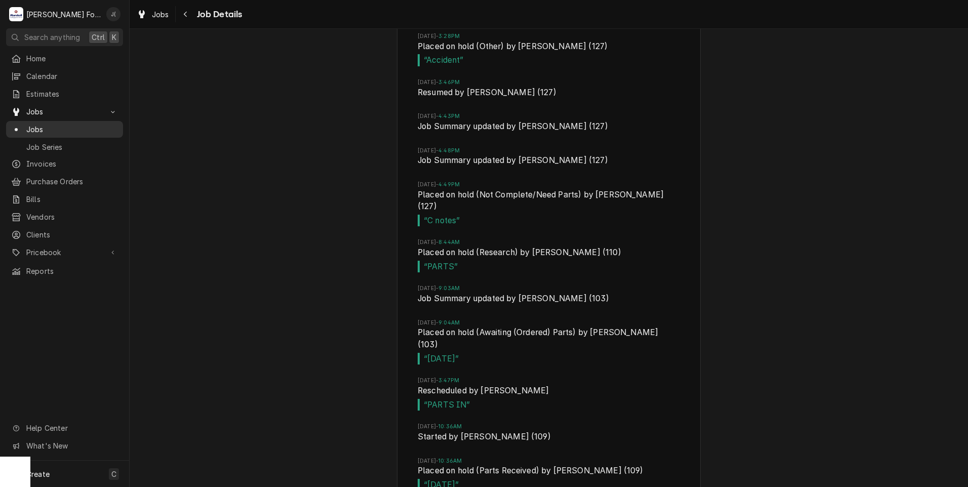
click at [84, 130] on span "Jobs" at bounding box center [72, 129] width 92 height 11
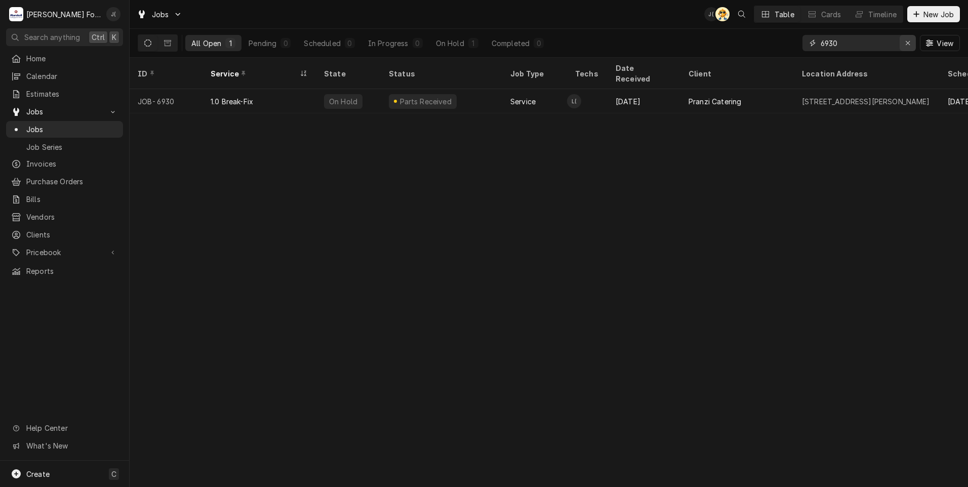
click at [908, 46] on icon "Erase input" at bounding box center [908, 42] width 6 height 7
click at [887, 47] on input "Dynamic Content Wrapper" at bounding box center [868, 43] width 95 height 16
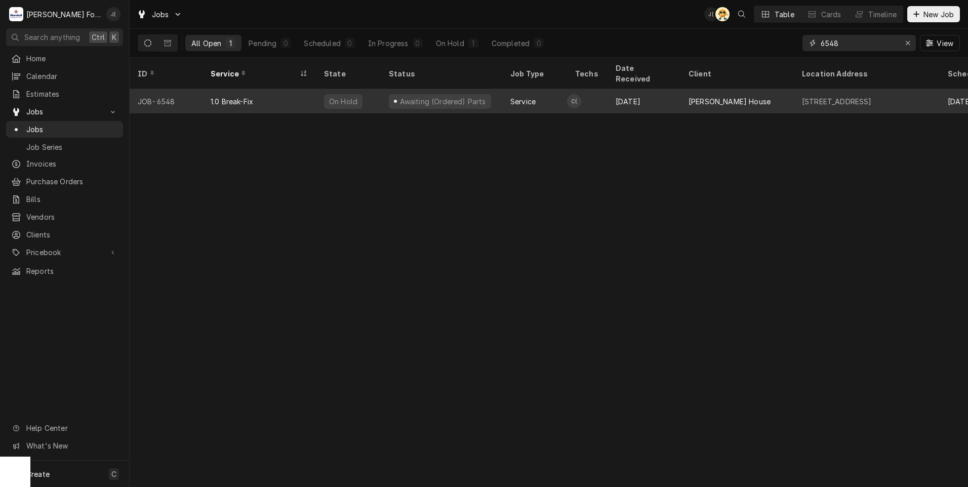
type input "6548"
click at [260, 89] on div "1.0 Break-Fix" at bounding box center [259, 101] width 113 height 24
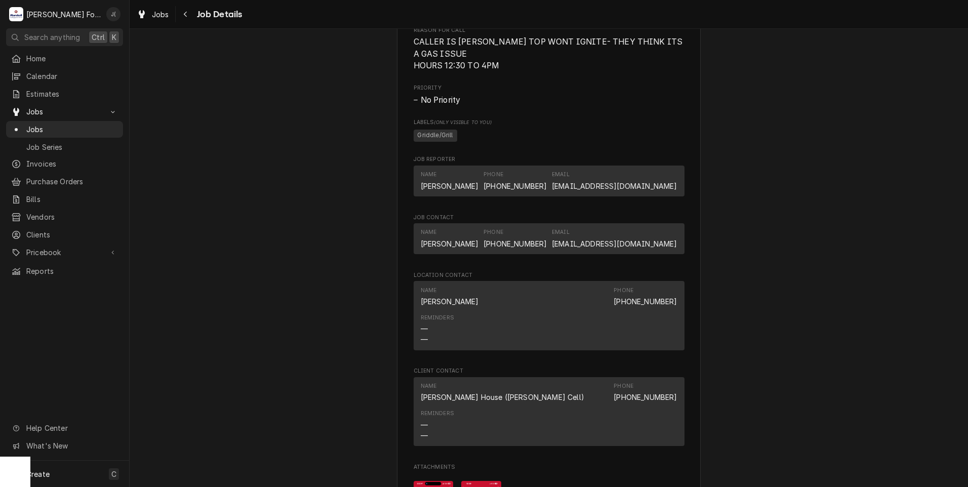
scroll to position [1215, 0]
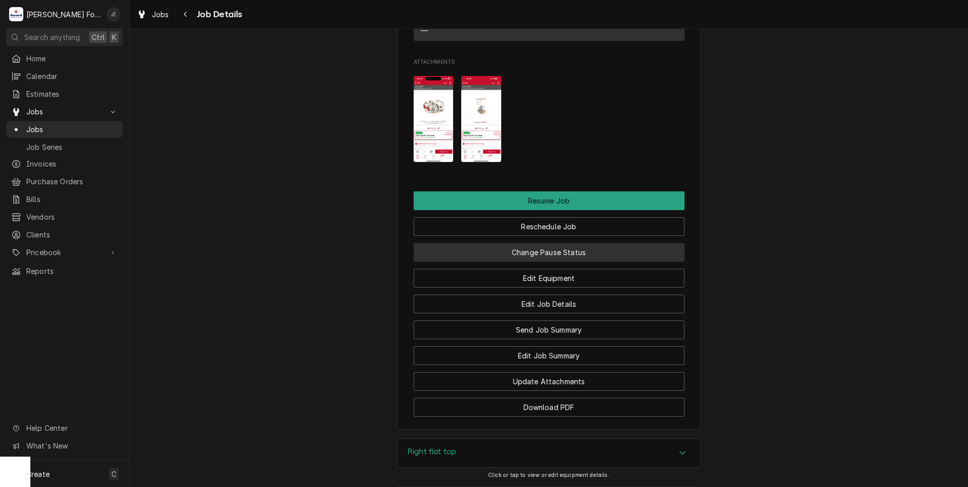
click at [577, 254] on button "Change Pause Status" at bounding box center [549, 252] width 271 height 19
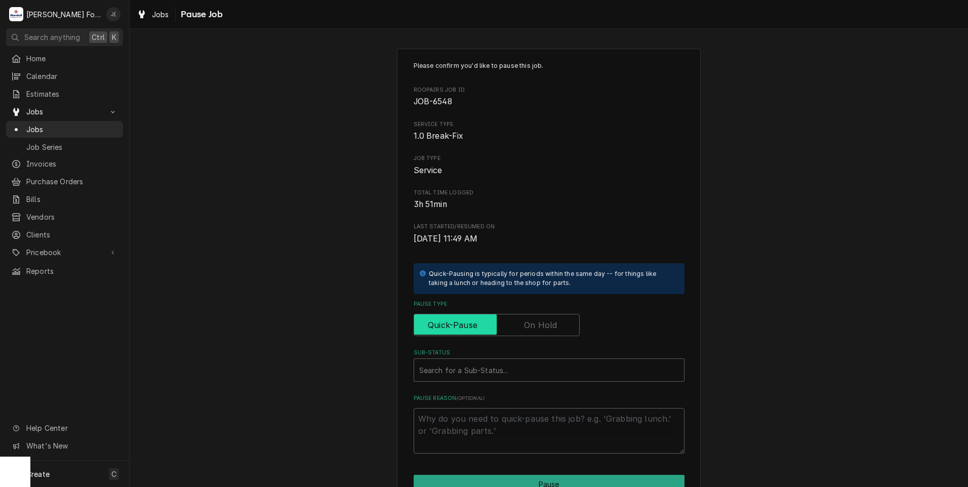
click at [554, 329] on input "Pause Type" at bounding box center [496, 325] width 157 height 22
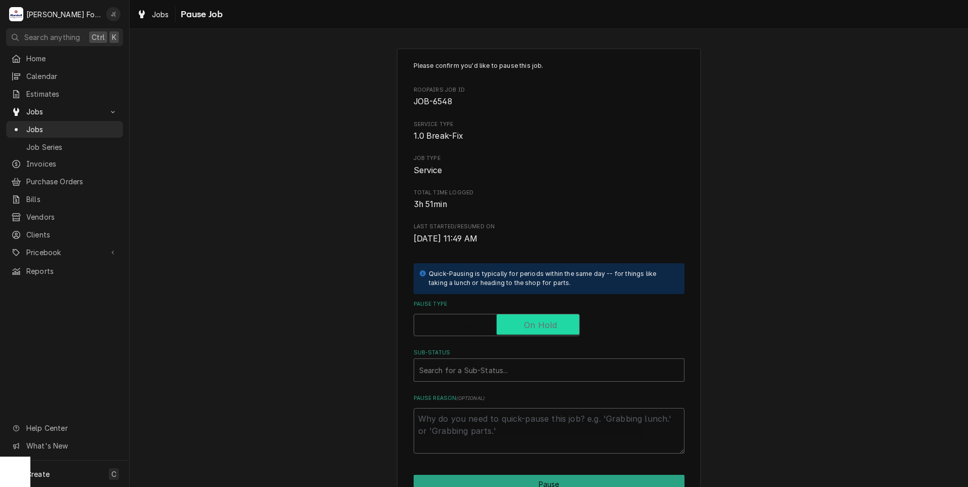
checkbox input "true"
click at [513, 368] on div "Sub-Status" at bounding box center [549, 370] width 260 height 18
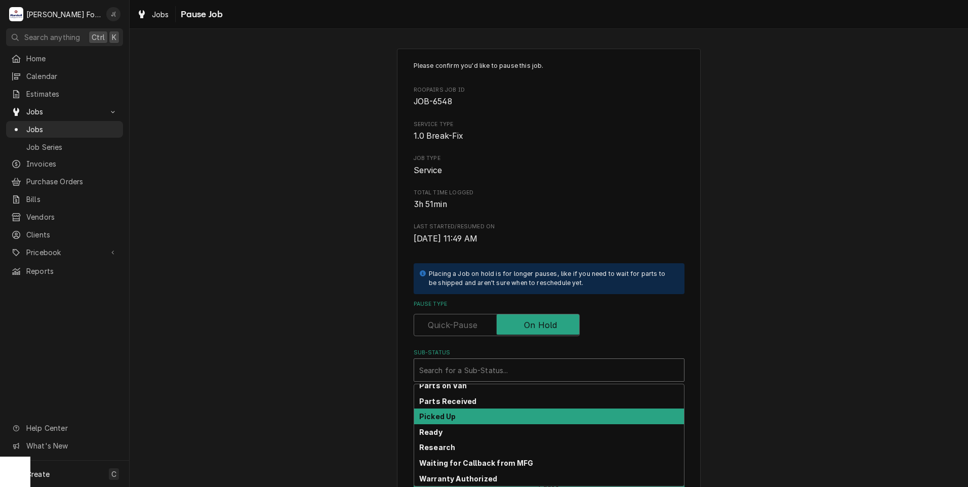
scroll to position [162, 0]
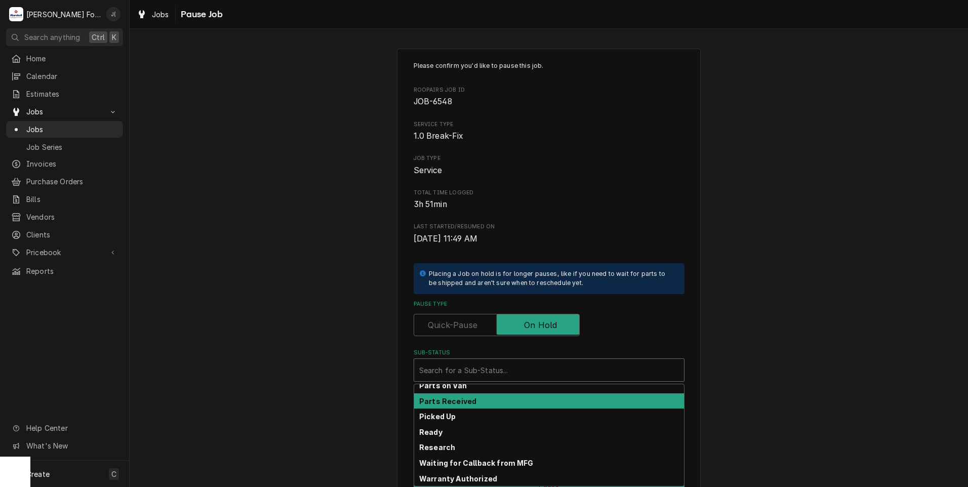
click at [480, 403] on div "Parts Received" at bounding box center [549, 401] width 270 height 16
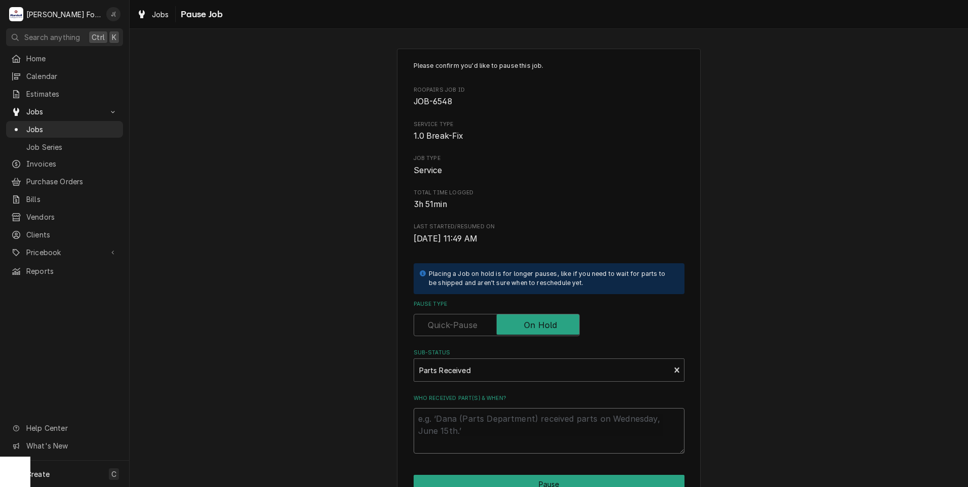
click at [480, 431] on textarea "Who received part(s) & when?" at bounding box center [549, 431] width 271 height 46
type textarea "x"
type textarea "0"
type textarea "x"
type textarea "08"
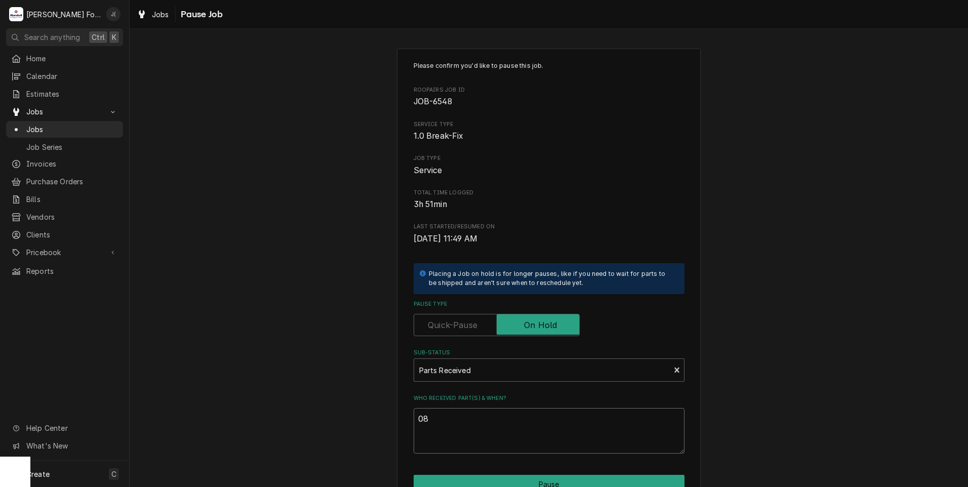
type textarea "x"
type textarea "08/"
type textarea "x"
type textarea "08/2"
type textarea "x"
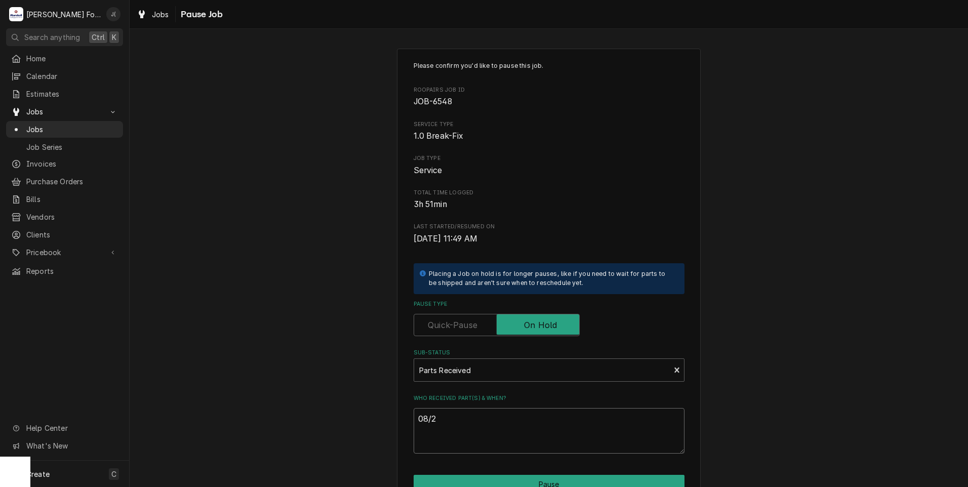
type textarea "08/29"
type textarea "x"
type textarea "08/29/"
type textarea "x"
type textarea "08/29/2"
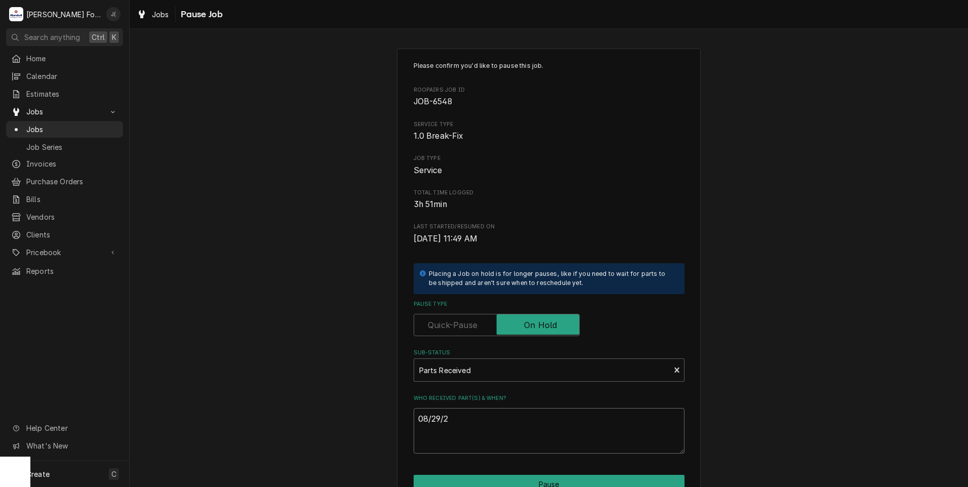
type textarea "x"
type textarea "08/29/20"
type textarea "x"
type textarea "08/29/202"
type textarea "x"
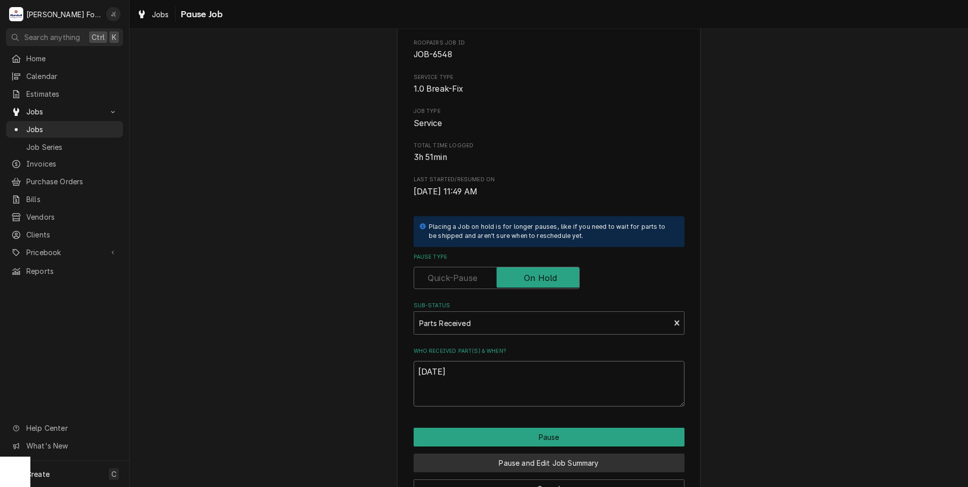
scroll to position [80, 0]
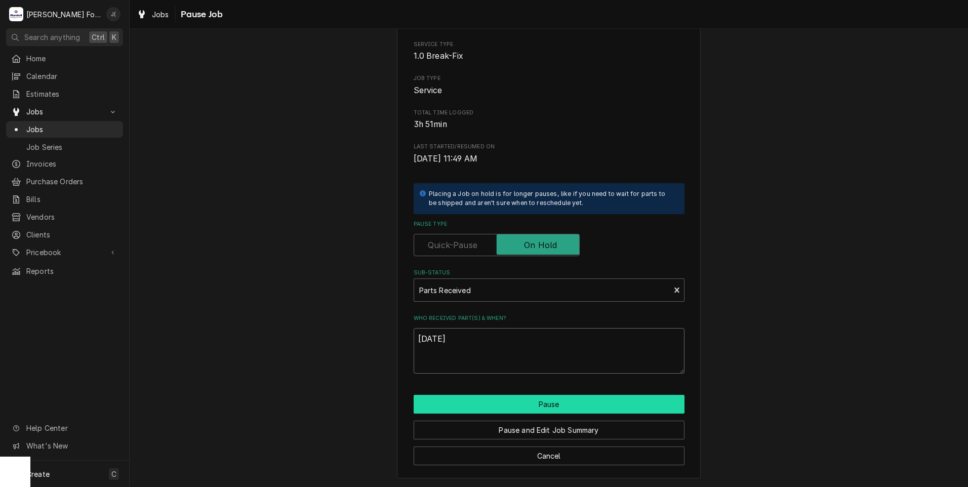
type textarea "08/29/2025"
click at [513, 408] on button "Pause" at bounding box center [549, 404] width 271 height 19
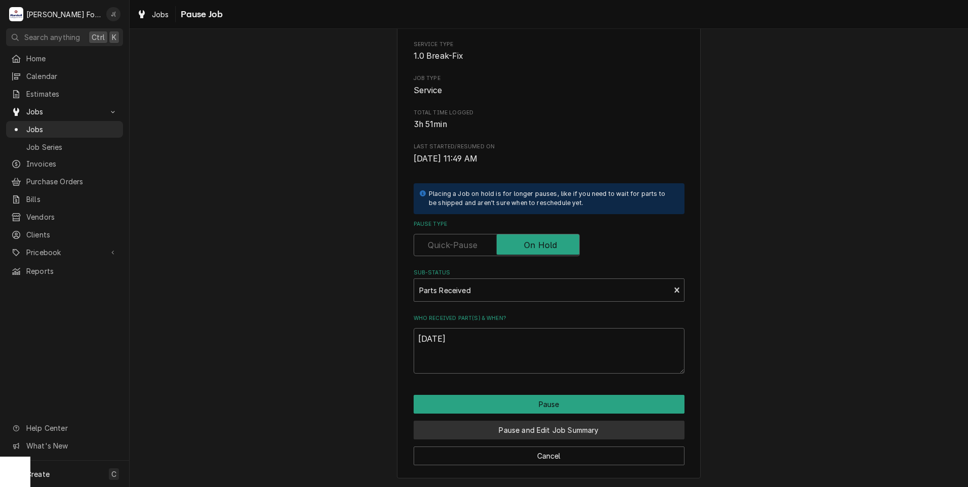
type textarea "x"
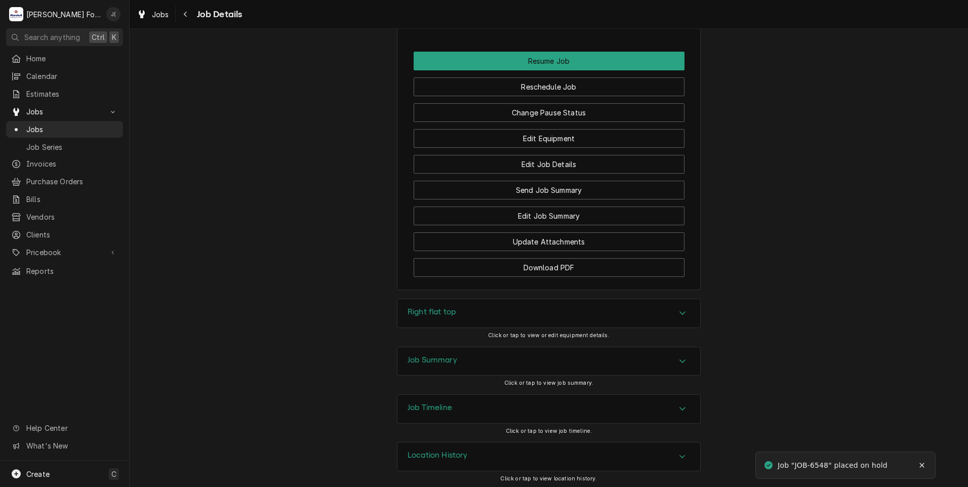
scroll to position [1359, 0]
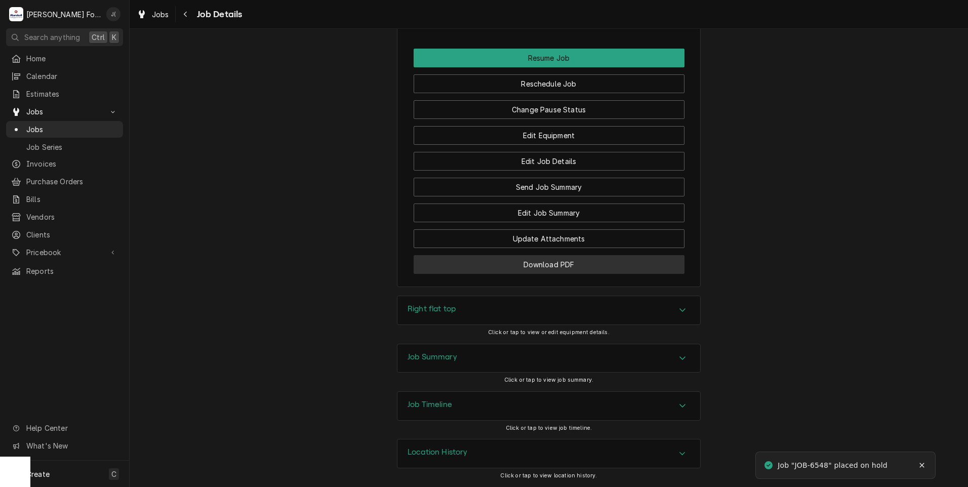
click at [442, 271] on button "Download PDF" at bounding box center [549, 264] width 271 height 19
